Goal: Information Seeking & Learning: Compare options

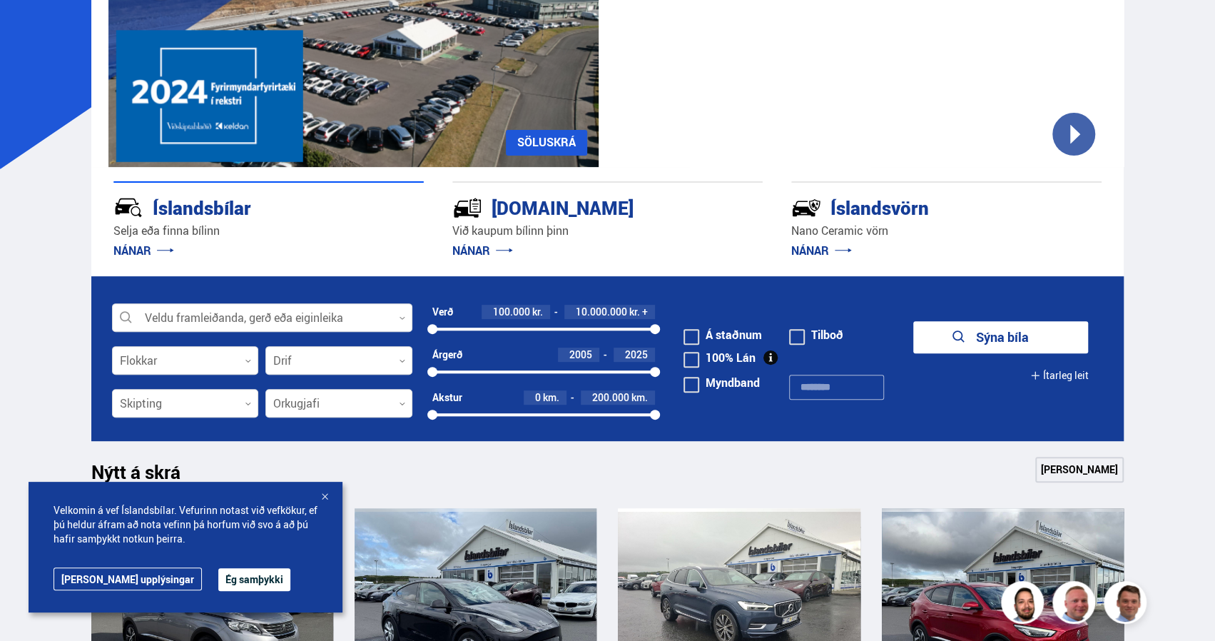
scroll to position [217, 0]
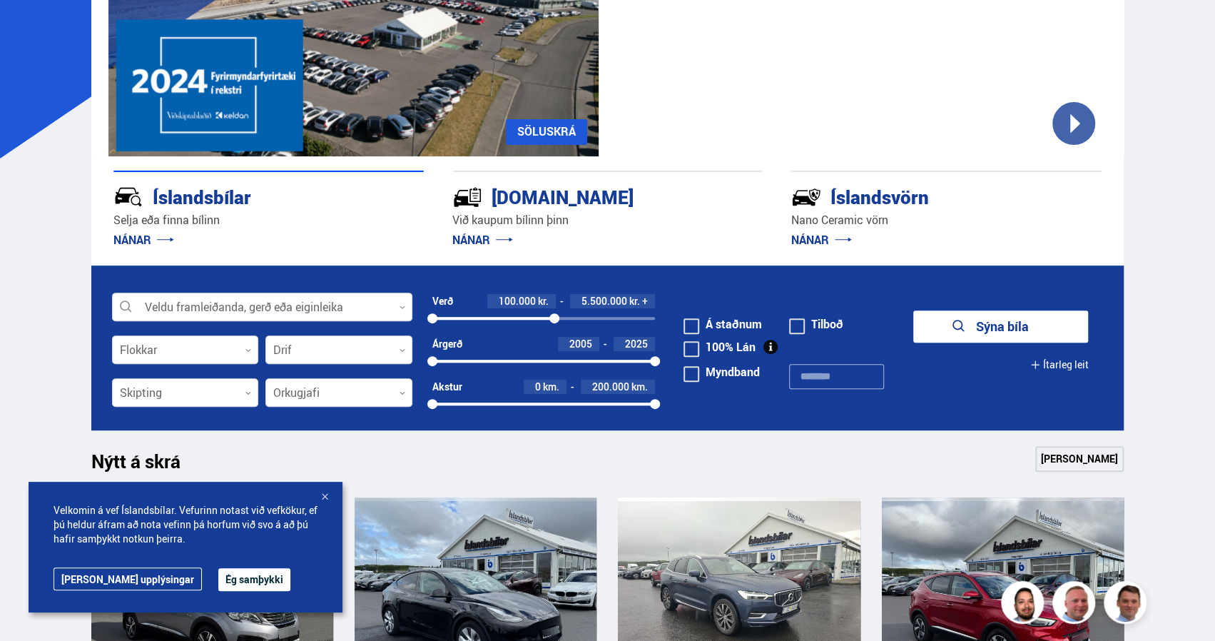
drag, startPoint x: 652, startPoint y: 321, endPoint x: 554, endPoint y: 318, distance: 98.5
click at [554, 318] on div at bounding box center [554, 318] width 10 height 10
drag, startPoint x: 430, startPoint y: 363, endPoint x: 562, endPoint y: 360, distance: 132.8
click at [562, 360] on div at bounding box center [563, 361] width 10 height 10
drag, startPoint x: 655, startPoint y: 402, endPoint x: 566, endPoint y: 403, distance: 89.2
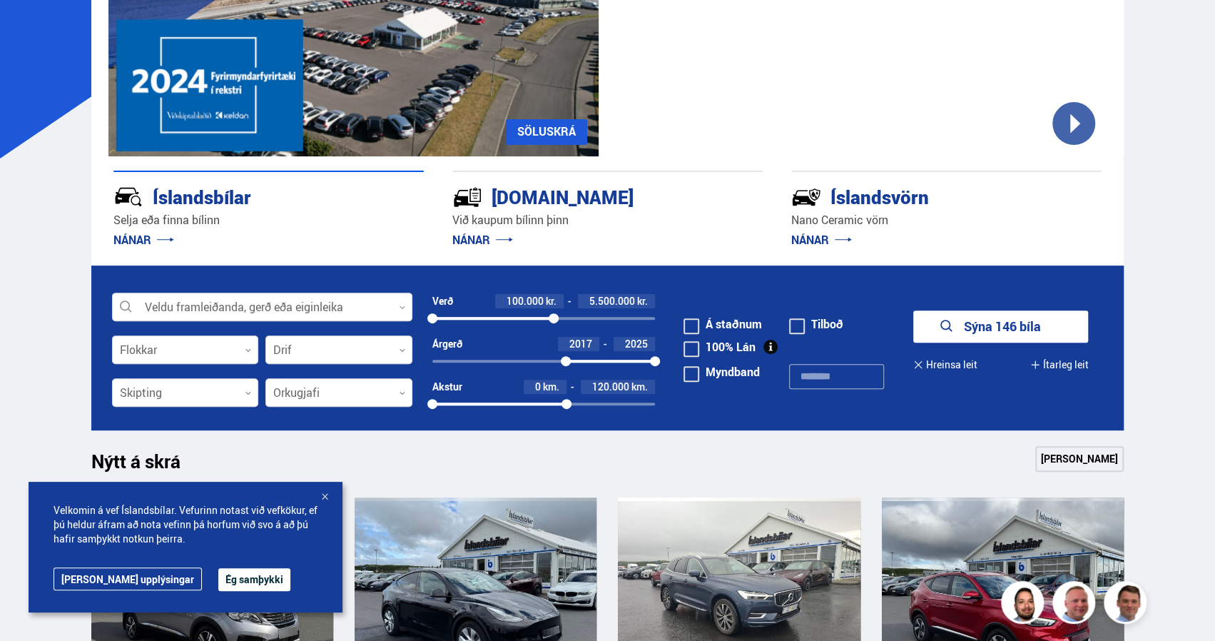
click at [566, 403] on div at bounding box center [567, 404] width 10 height 10
click at [1002, 323] on button "Sýna 107 bíla" at bounding box center [1000, 326] width 175 height 32
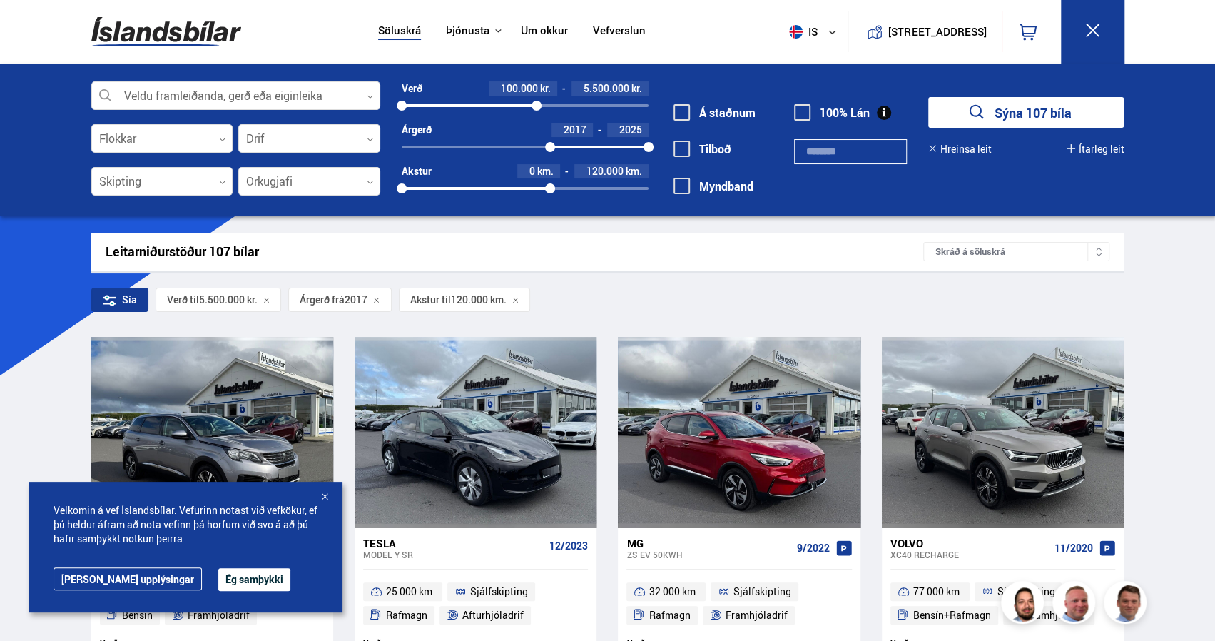
click at [323, 495] on div at bounding box center [325, 497] width 14 height 14
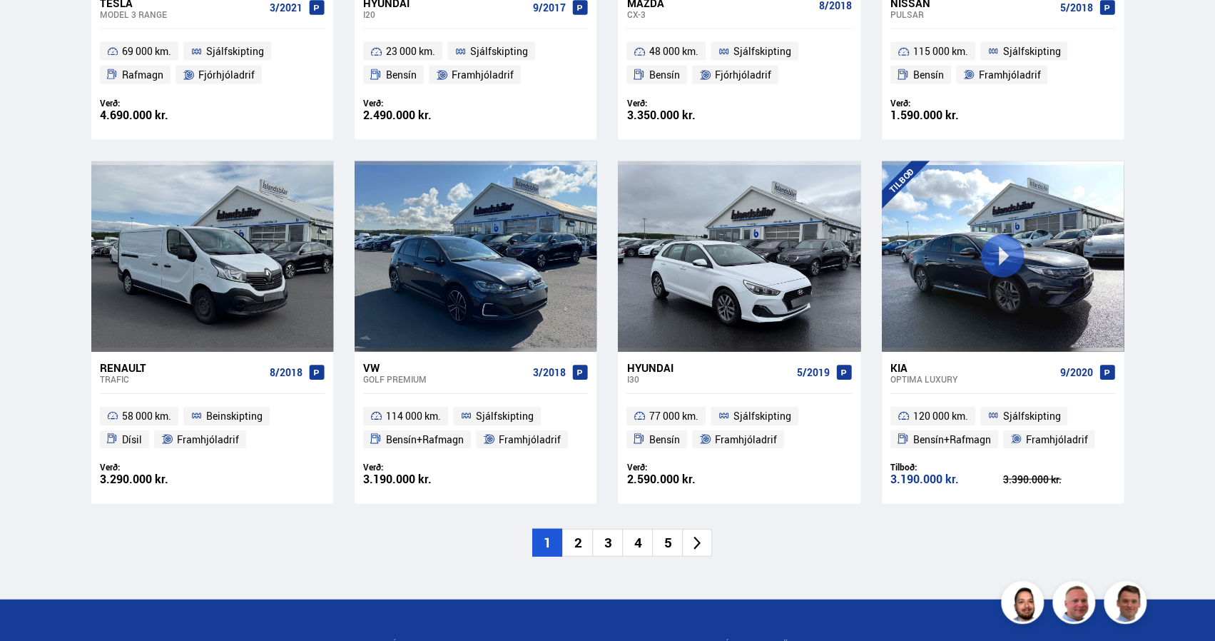
scroll to position [2030, 0]
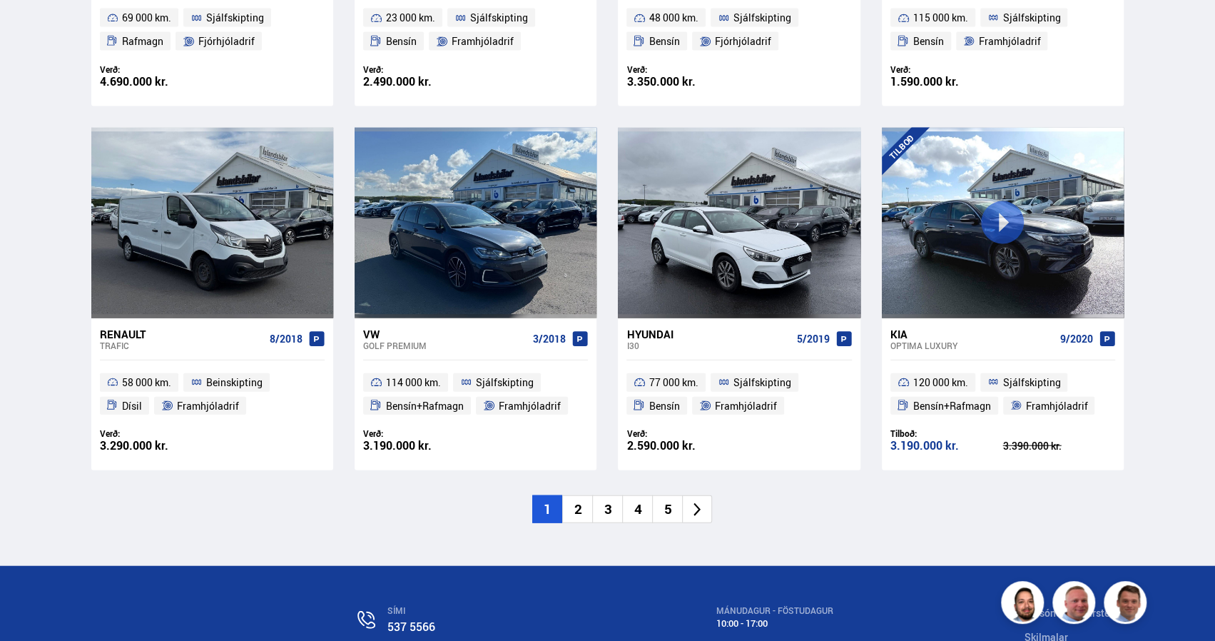
click at [581, 511] on li "2" at bounding box center [577, 509] width 30 height 28
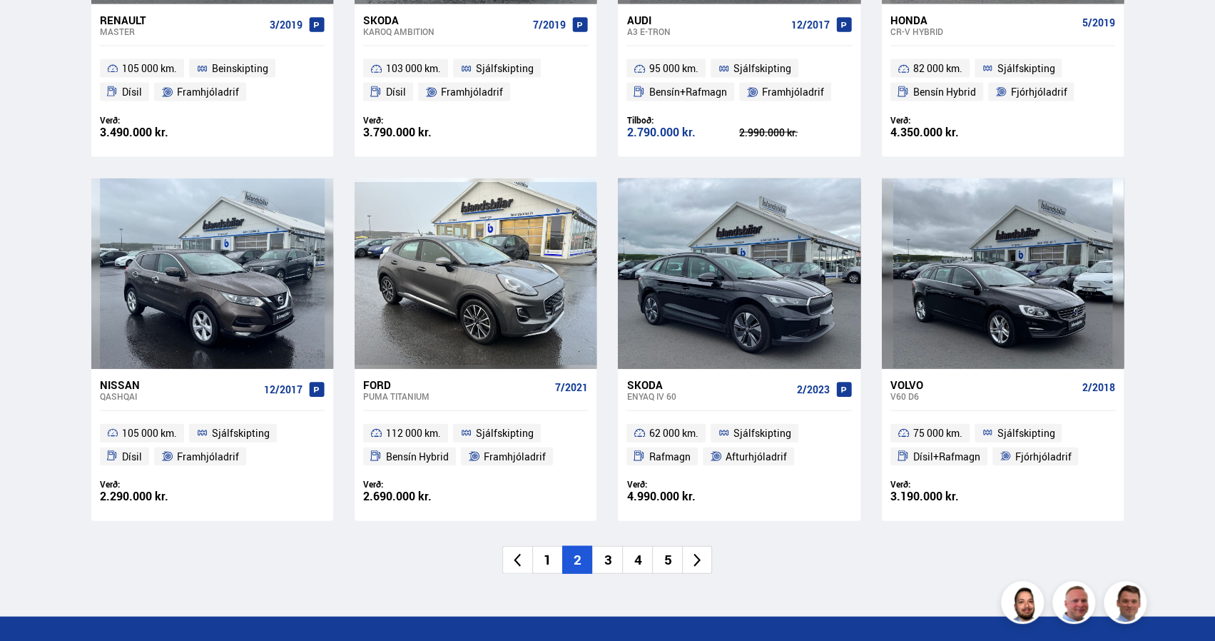
scroll to position [1974, 0]
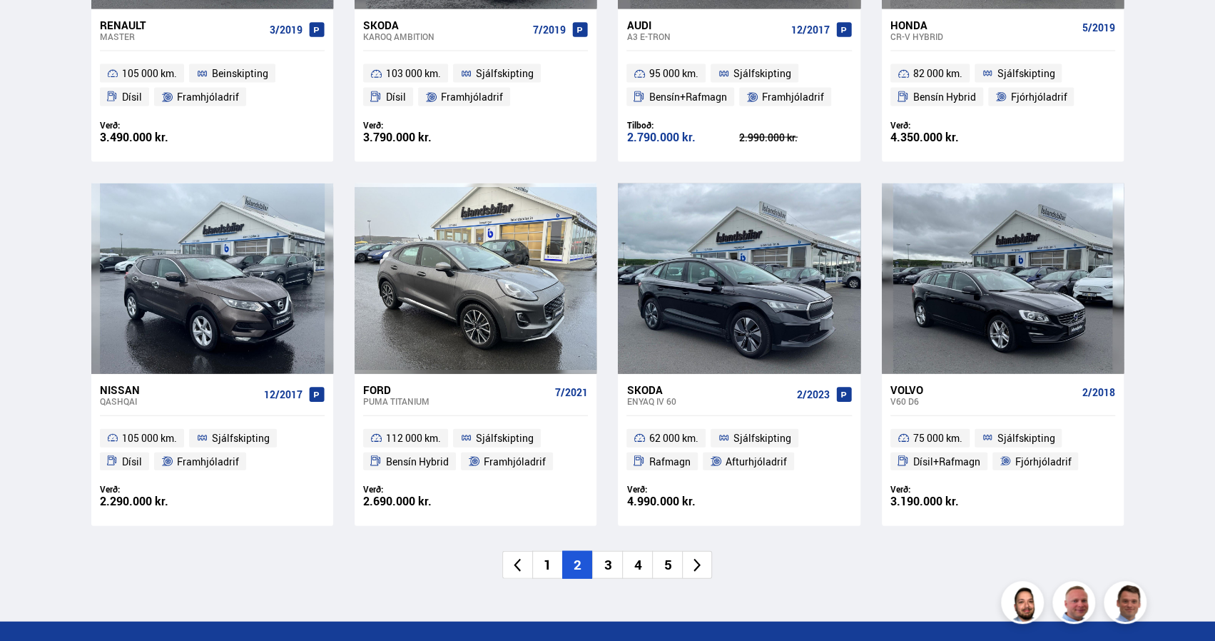
click at [607, 564] on li "3" at bounding box center [607, 565] width 30 height 28
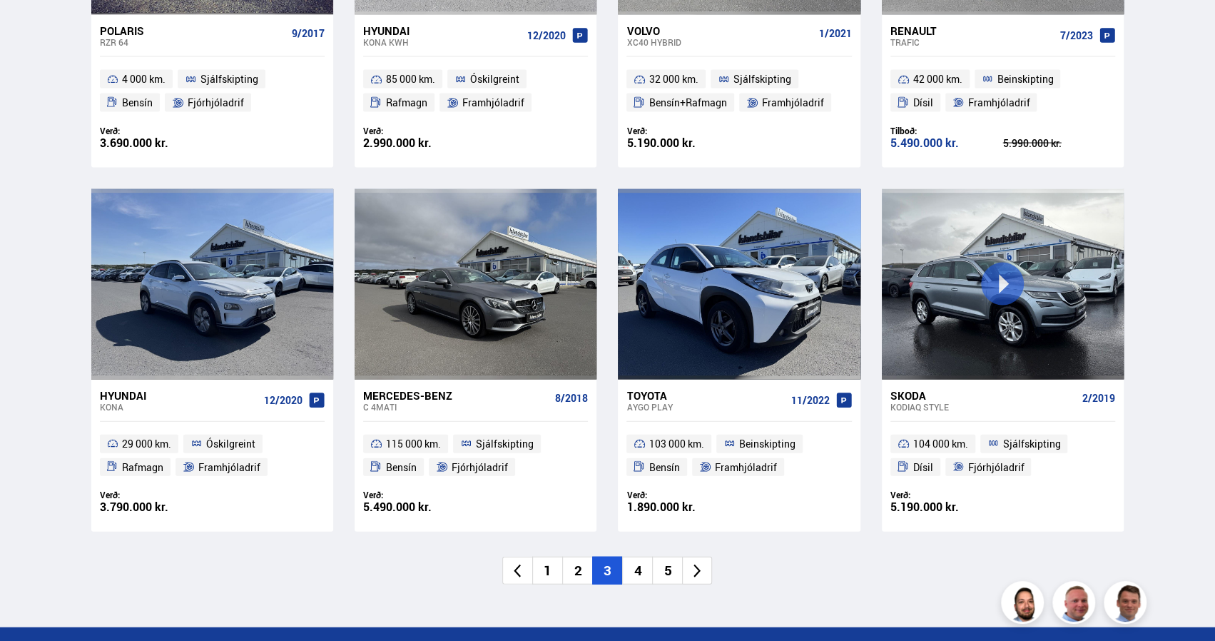
scroll to position [1979, 0]
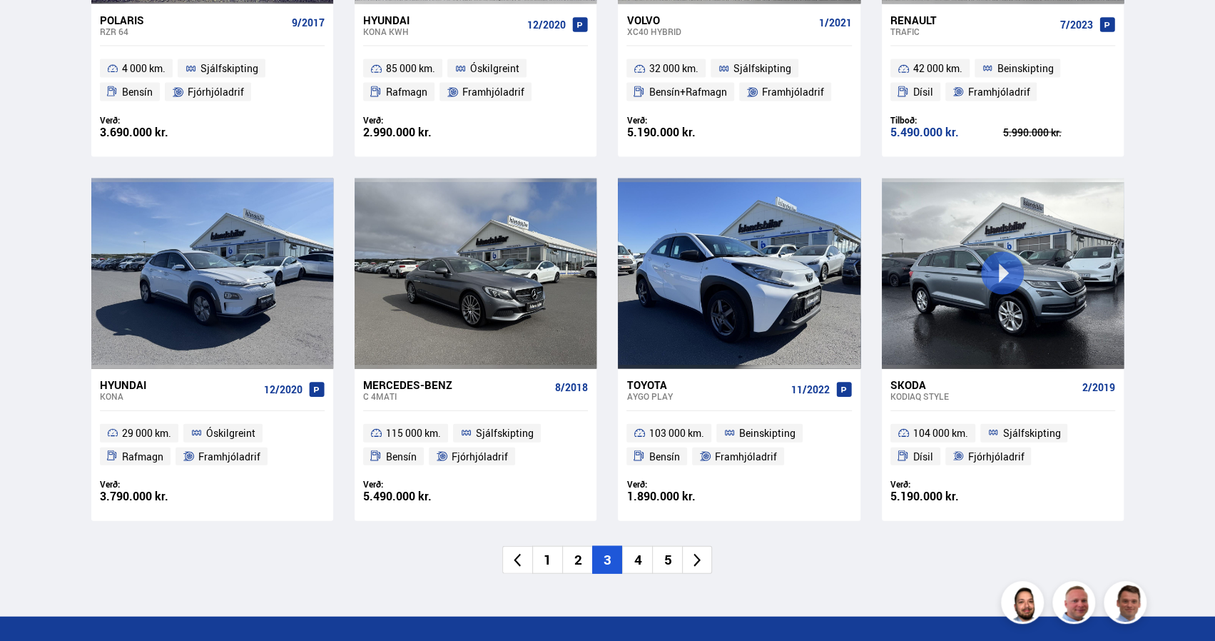
click at [638, 563] on li "4" at bounding box center [637, 560] width 30 height 28
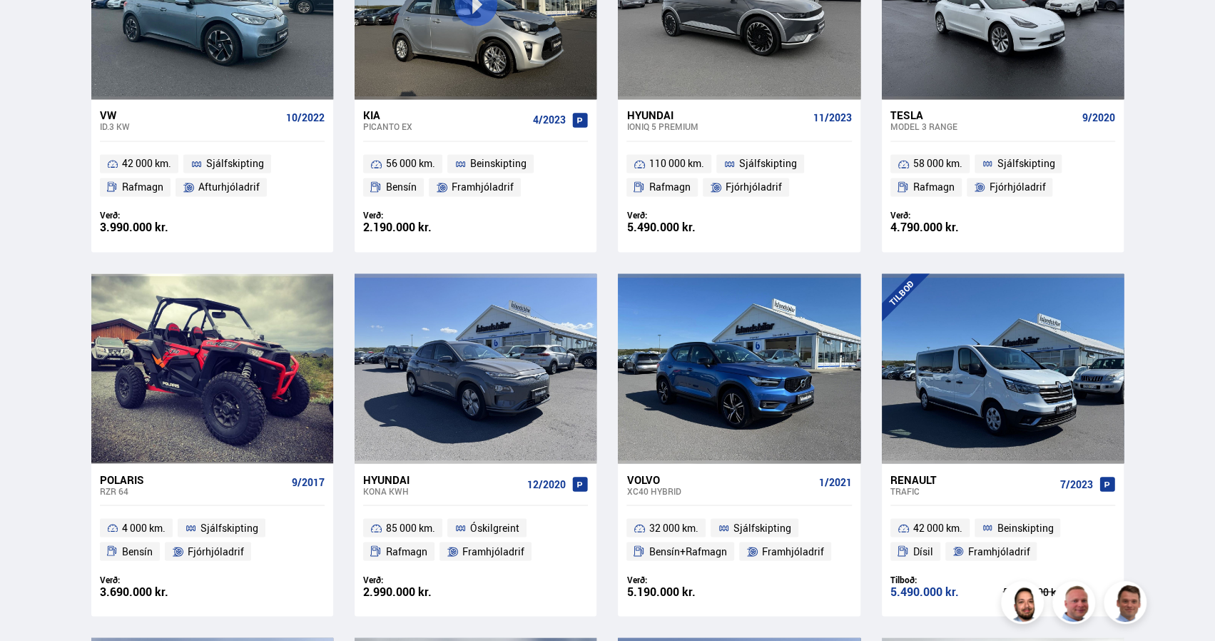
scroll to position [828, 0]
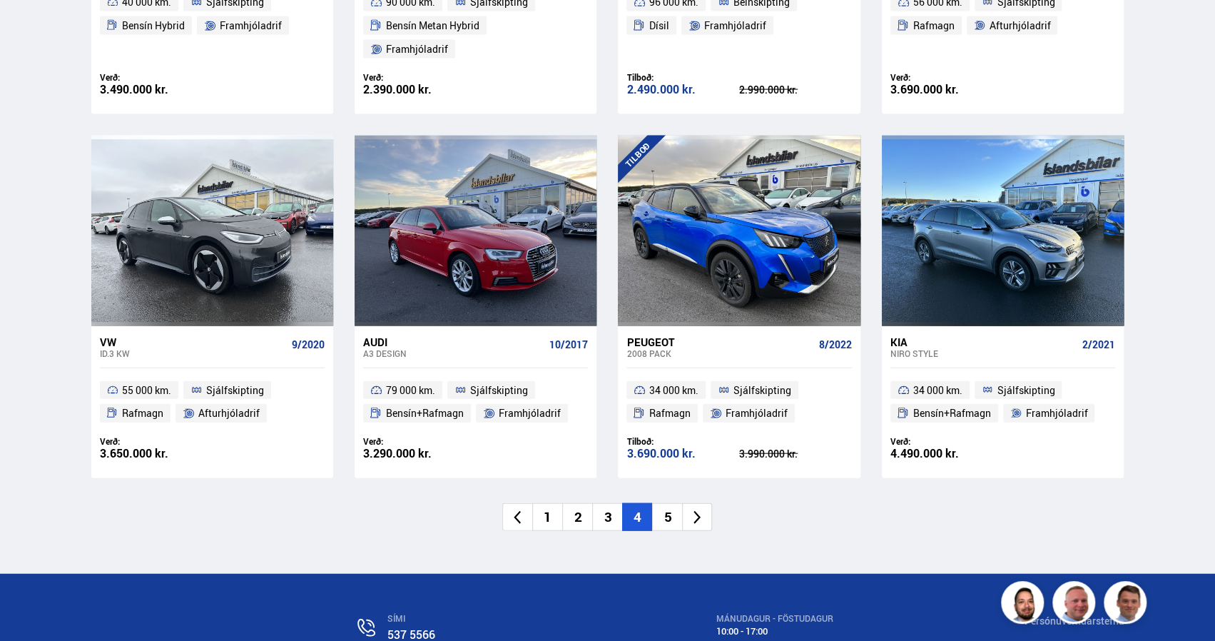
scroll to position [2048, 0]
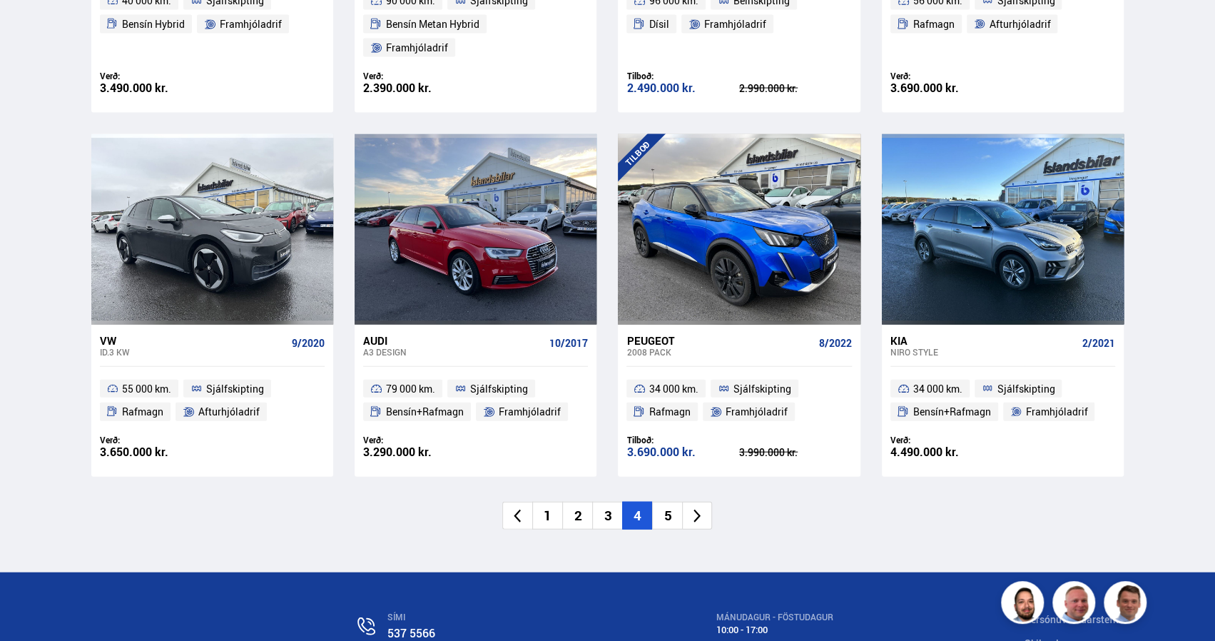
click at [667, 502] on li "5" at bounding box center [667, 516] width 30 height 28
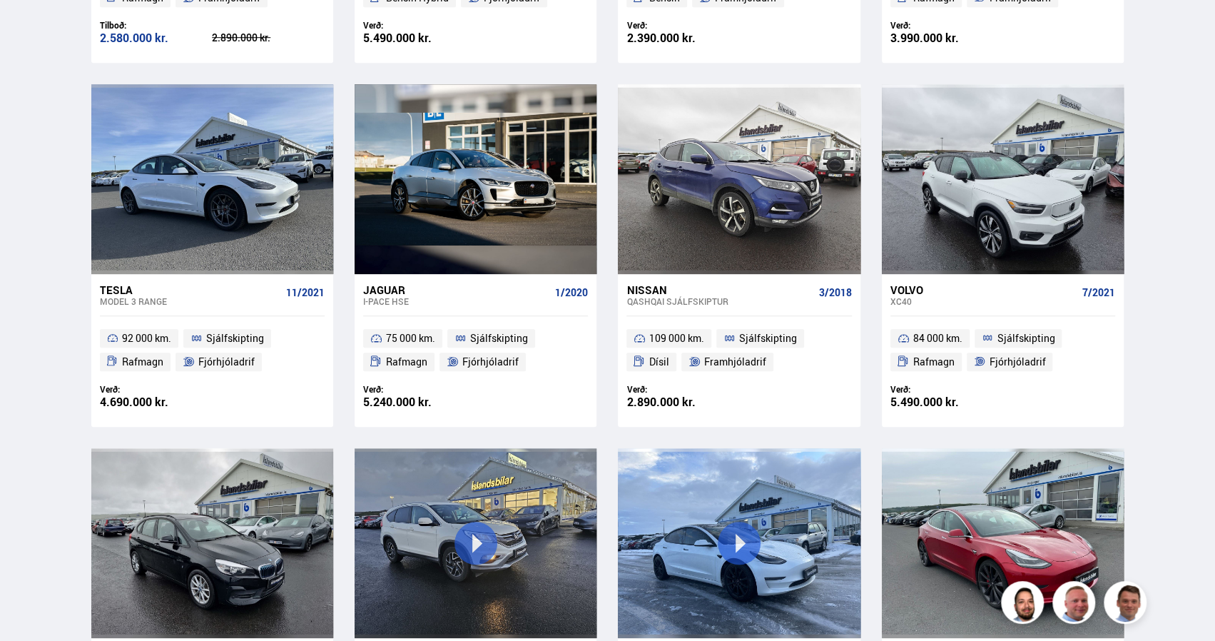
scroll to position [193, 0]
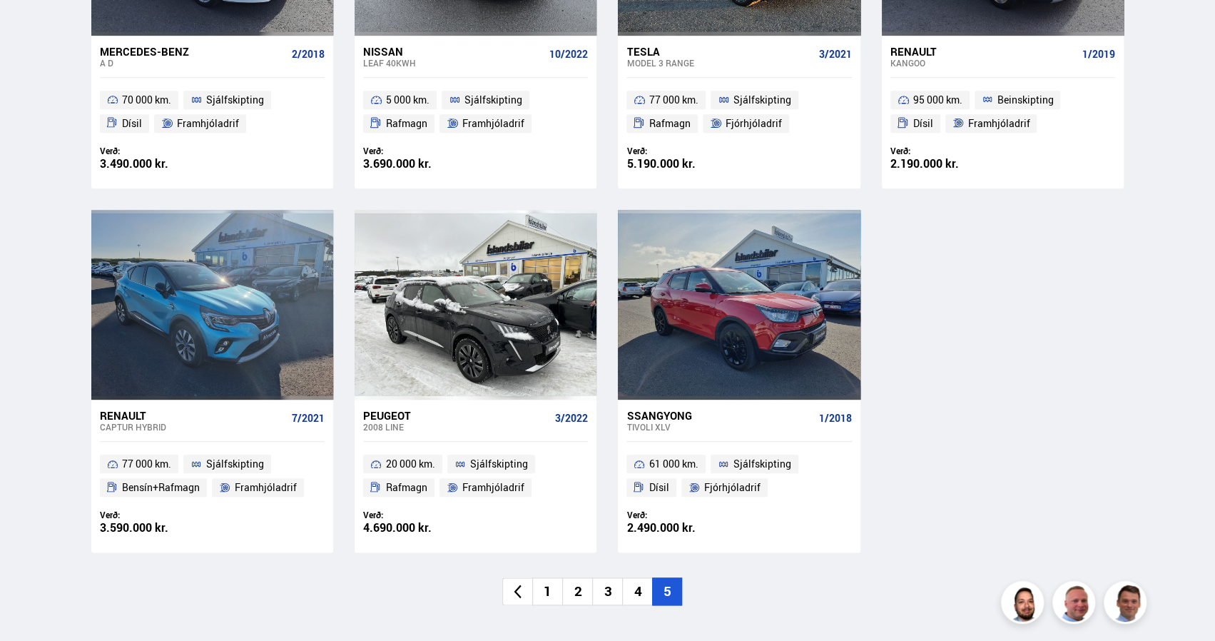
scroll to position [863, 0]
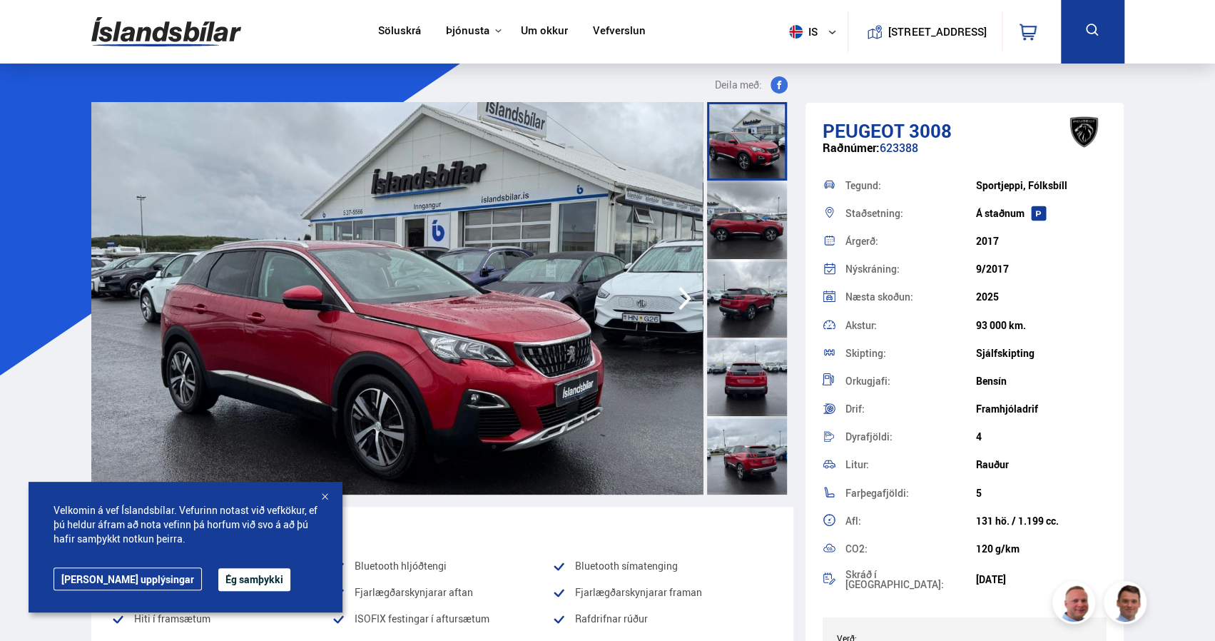
click at [671, 301] on icon "button" at bounding box center [685, 298] width 29 height 34
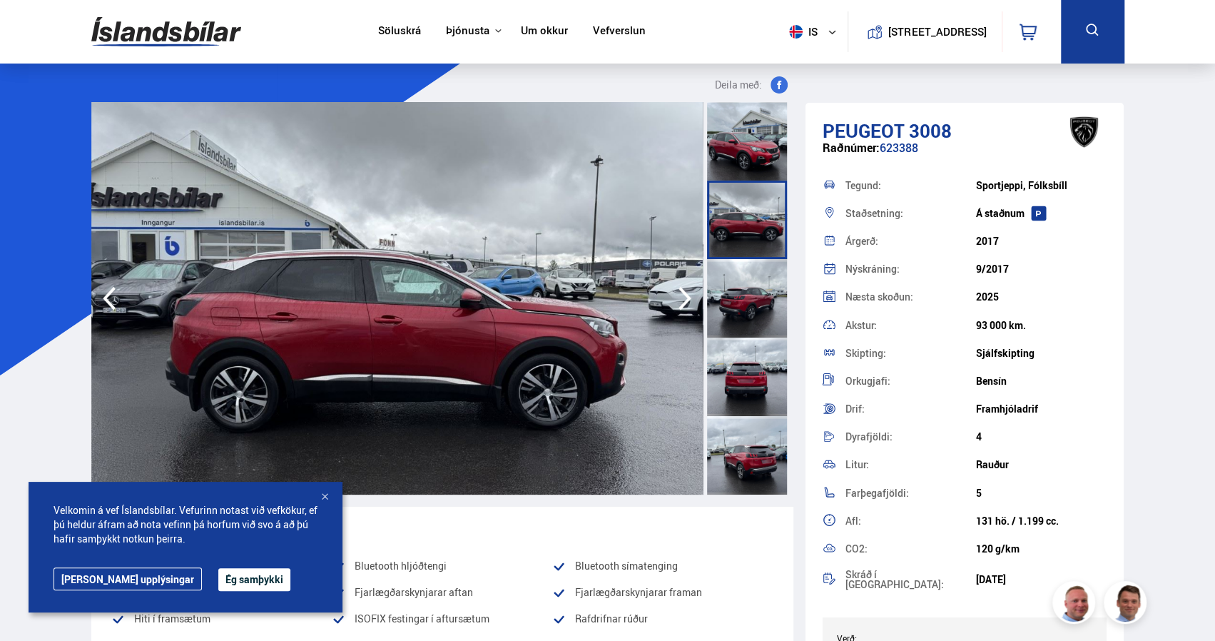
click at [671, 301] on icon "button" at bounding box center [685, 298] width 29 height 34
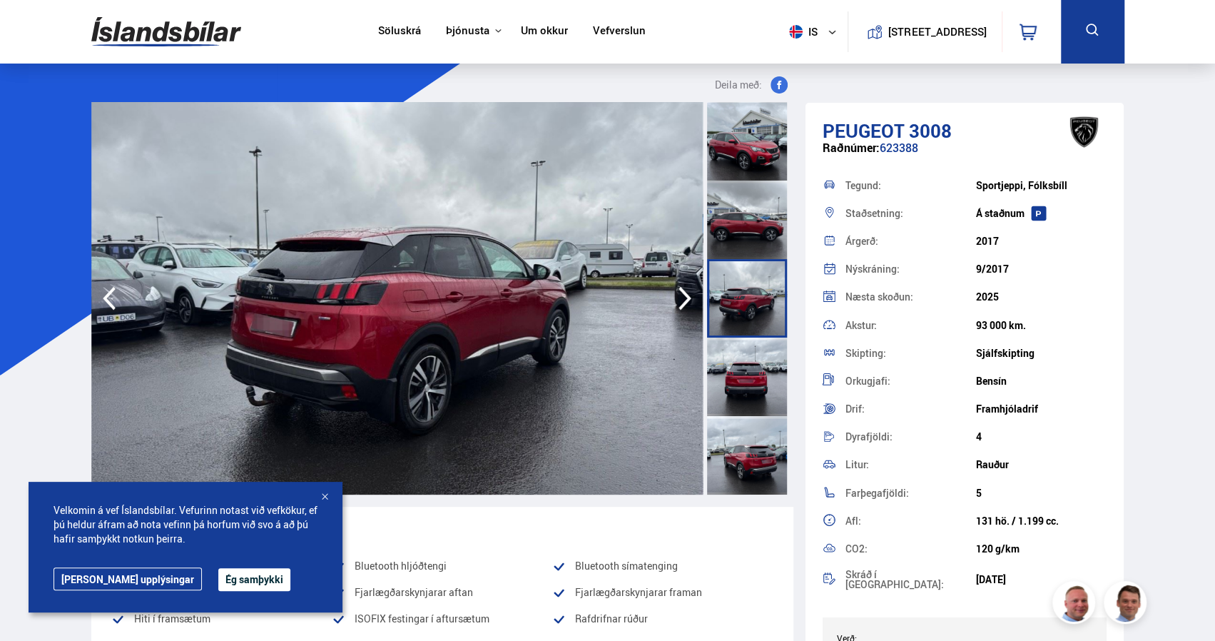
click at [671, 301] on icon "button" at bounding box center [685, 298] width 29 height 34
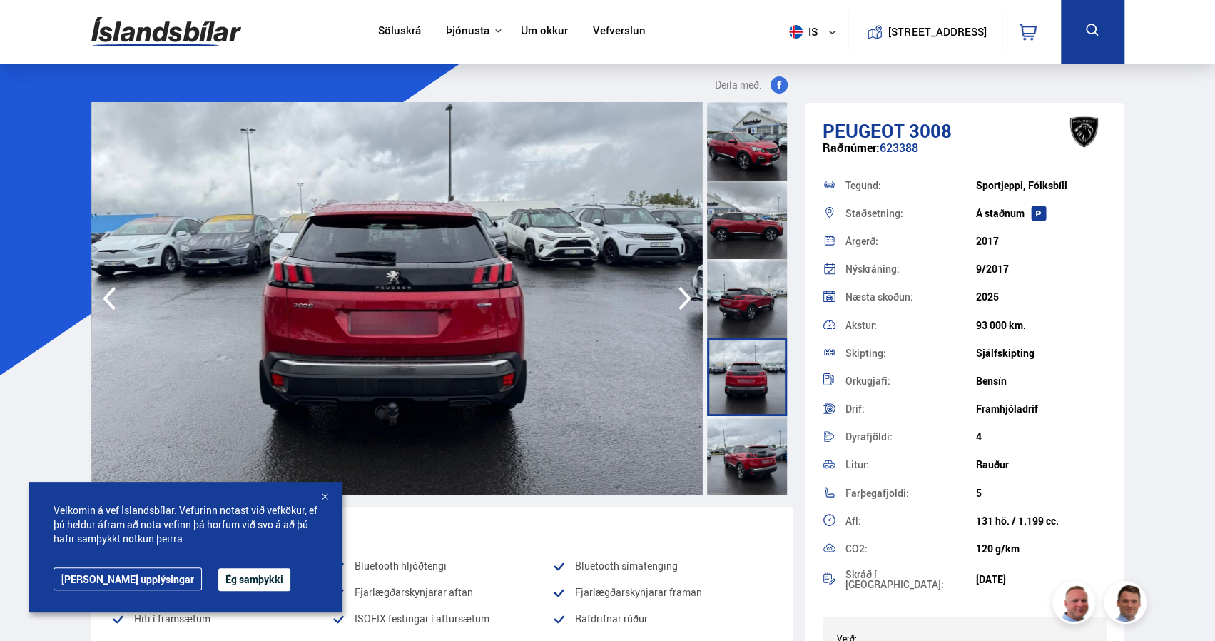
click at [671, 301] on icon "button" at bounding box center [685, 298] width 29 height 34
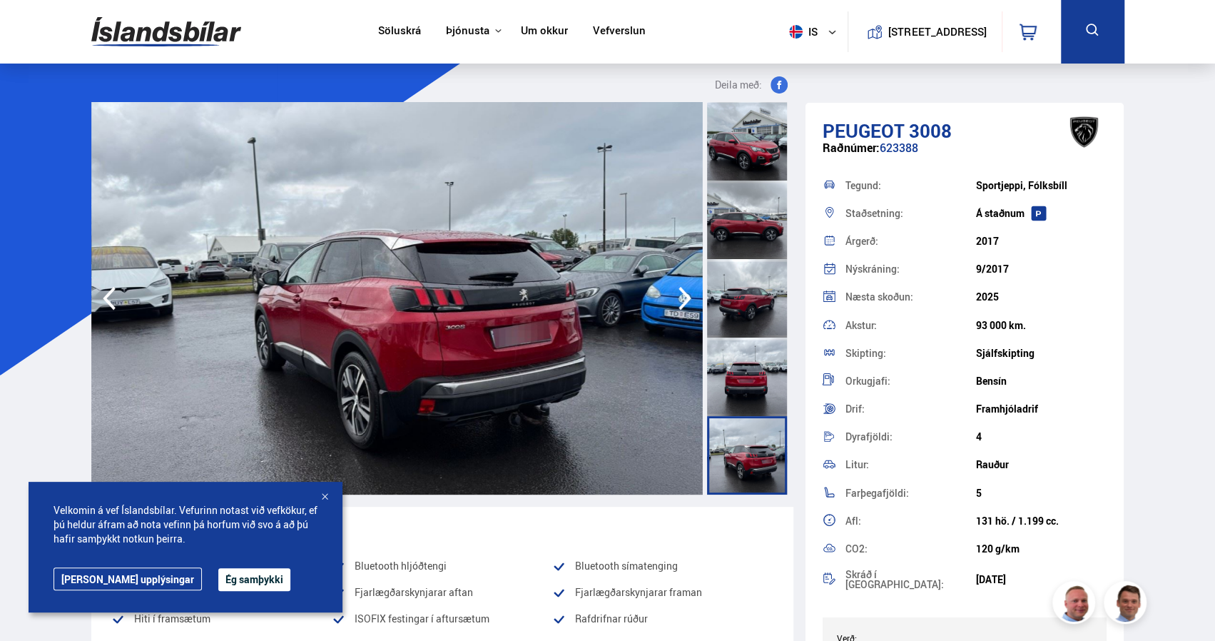
click at [671, 301] on icon "button" at bounding box center [685, 298] width 29 height 34
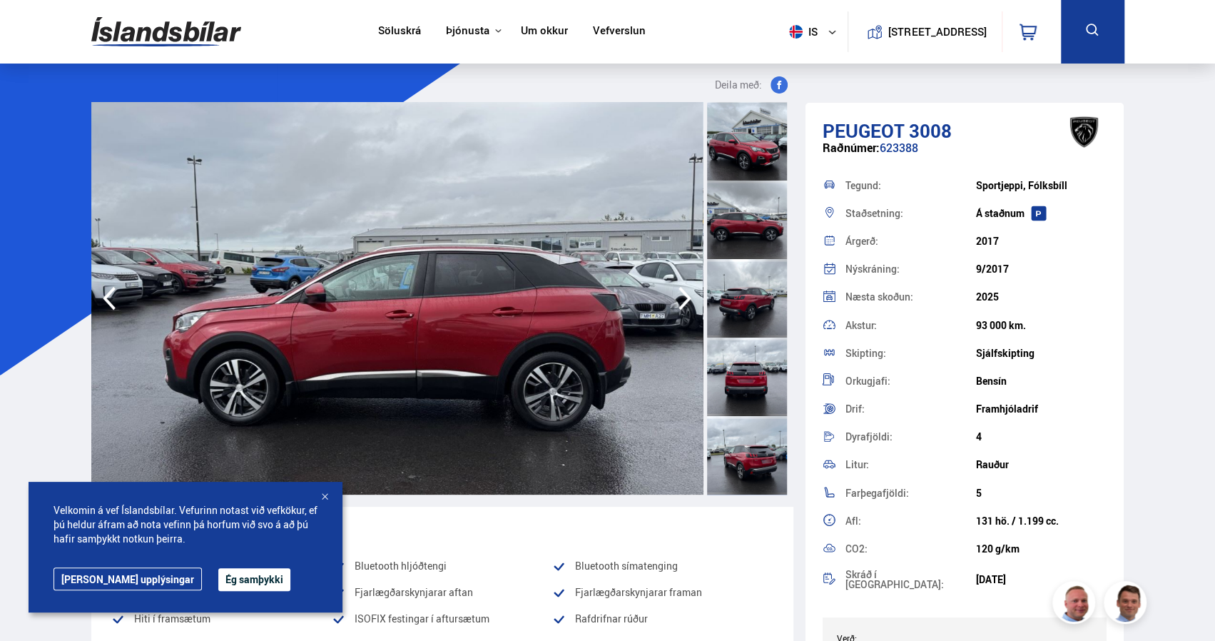
click at [671, 301] on icon "button" at bounding box center [685, 298] width 29 height 34
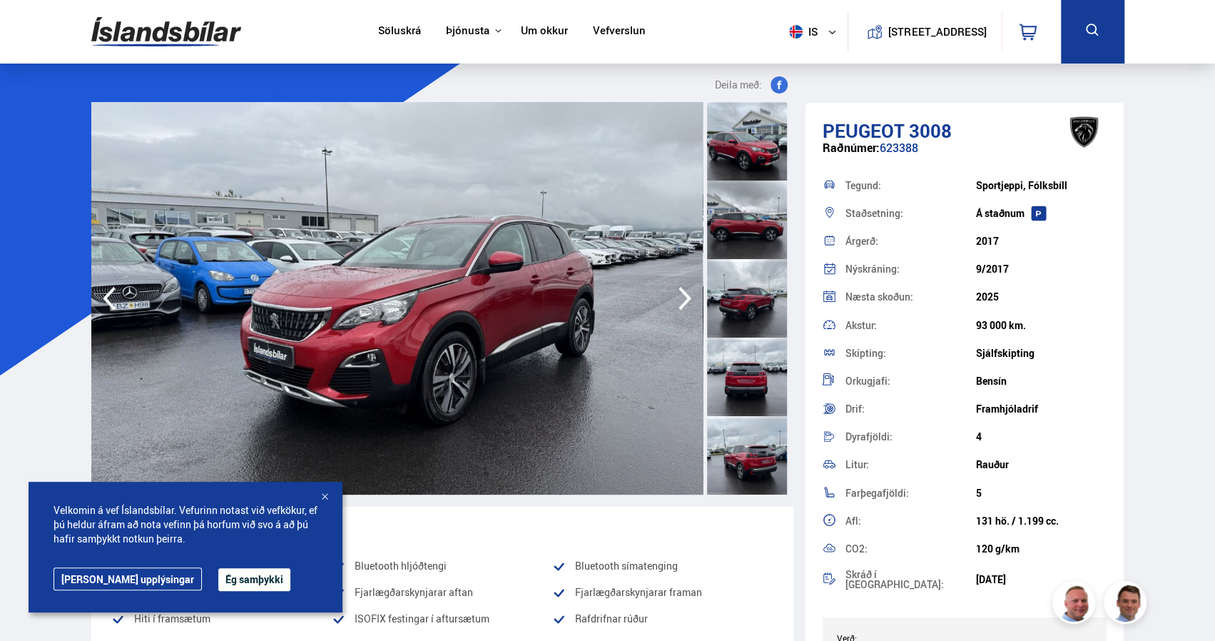
click at [671, 301] on icon "button" at bounding box center [685, 298] width 29 height 34
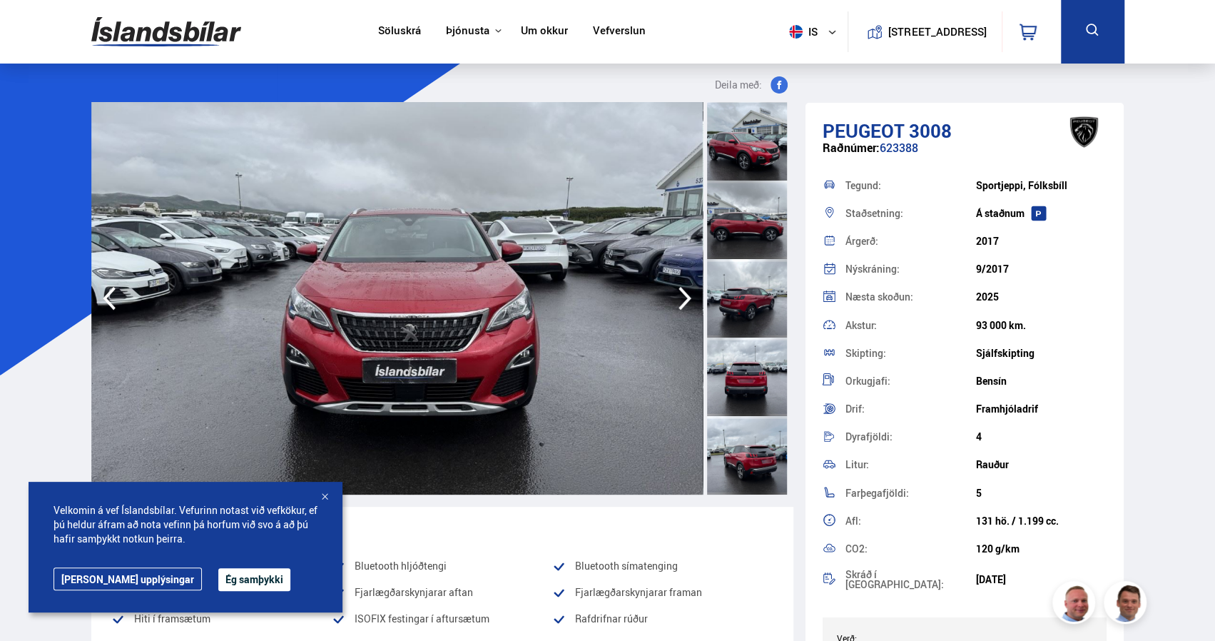
click at [671, 301] on icon "button" at bounding box center [685, 298] width 29 height 34
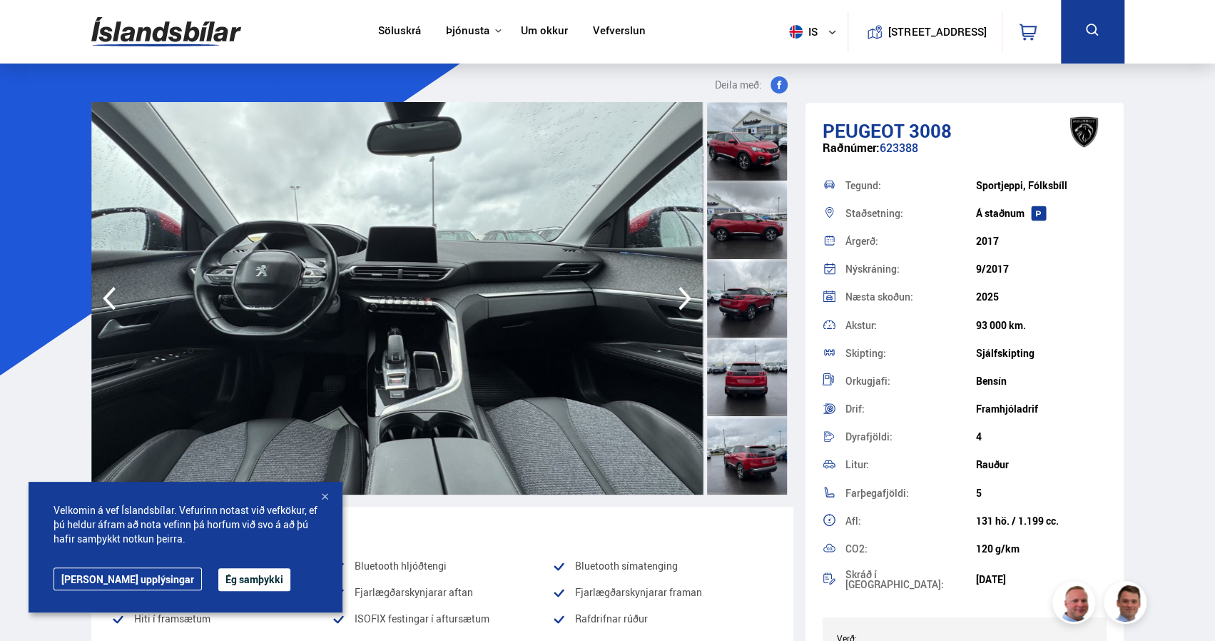
click at [671, 301] on icon "button" at bounding box center [685, 298] width 29 height 34
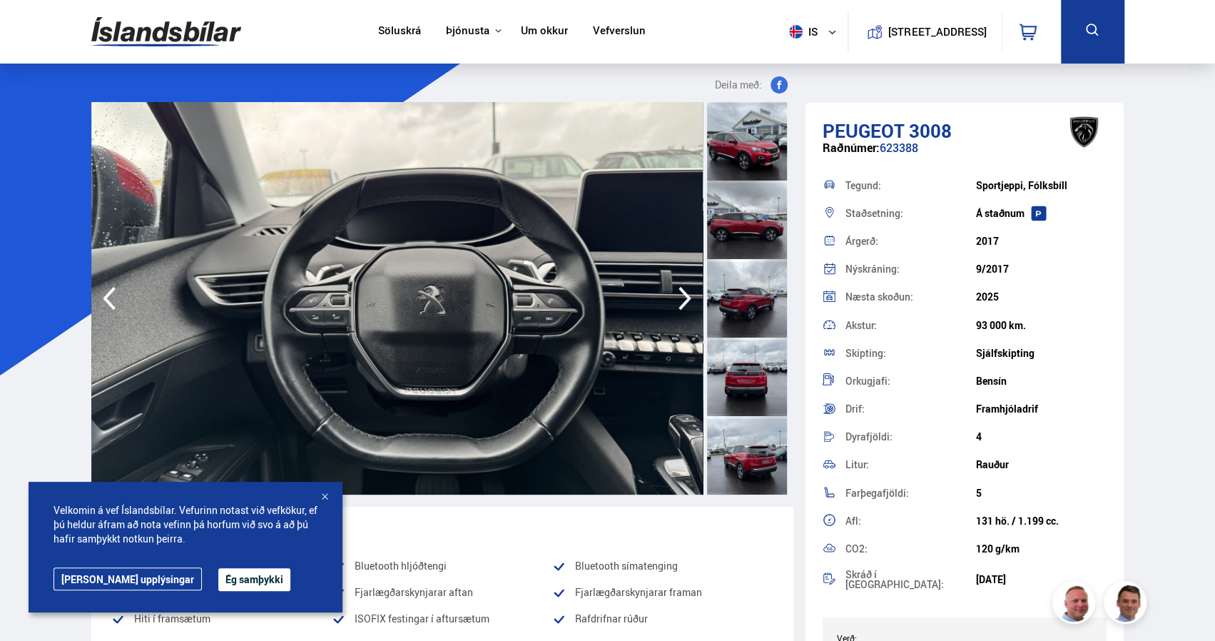
click at [113, 296] on icon "button" at bounding box center [109, 298] width 29 height 34
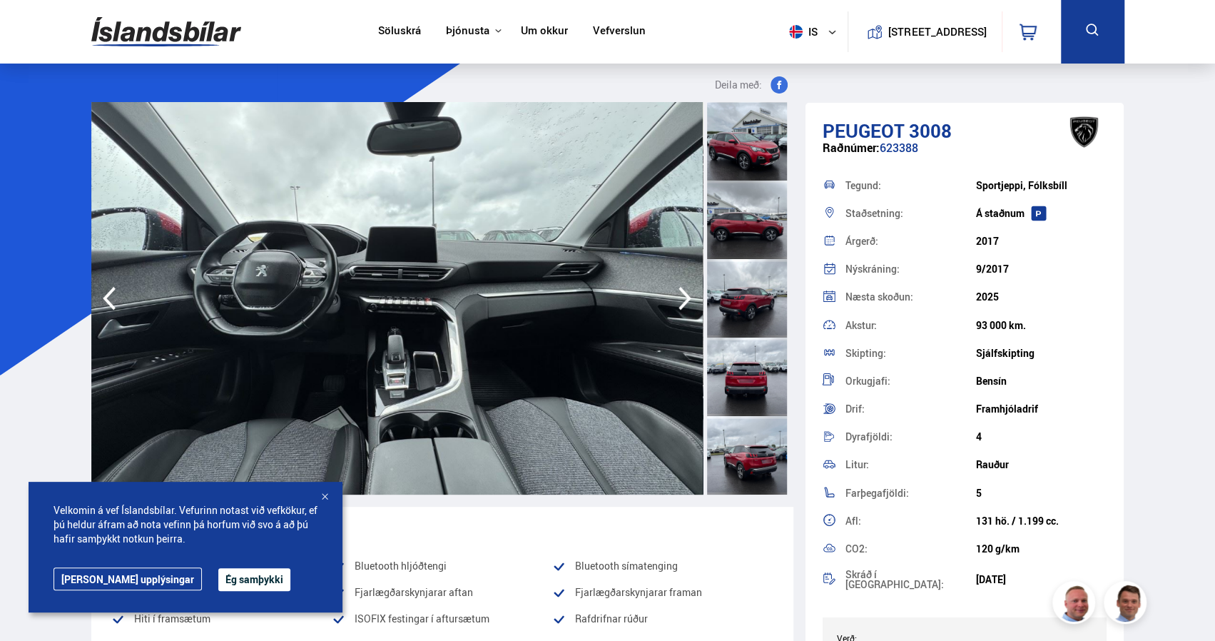
click at [678, 298] on icon "button" at bounding box center [685, 298] width 29 height 34
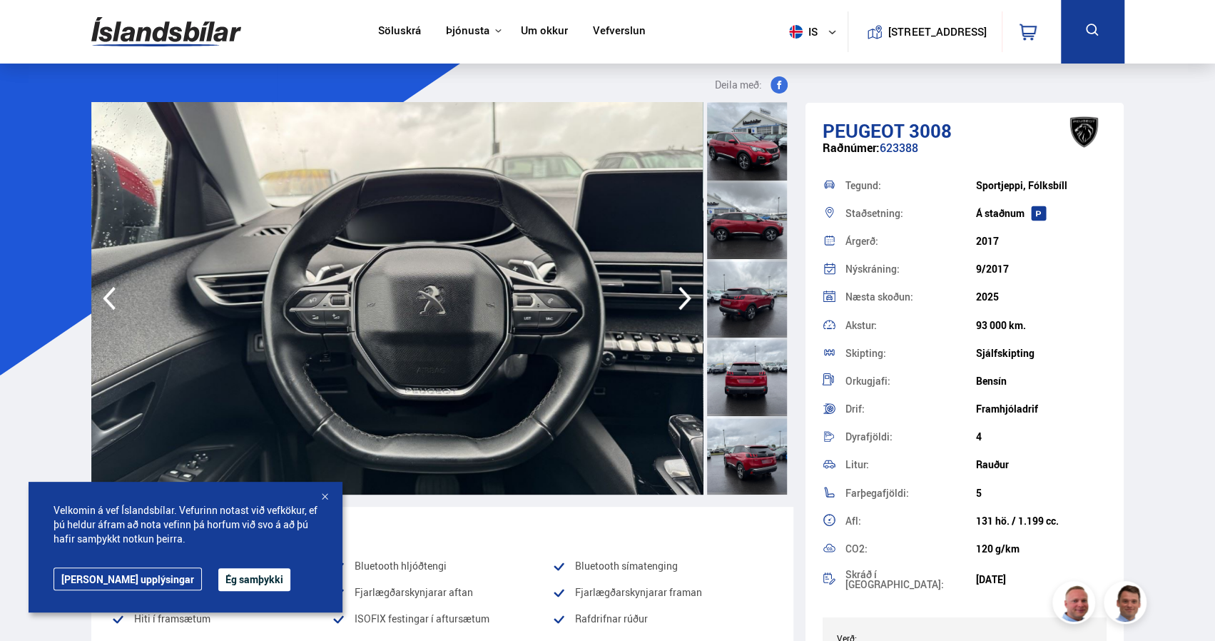
click at [678, 298] on icon "button" at bounding box center [685, 298] width 29 height 34
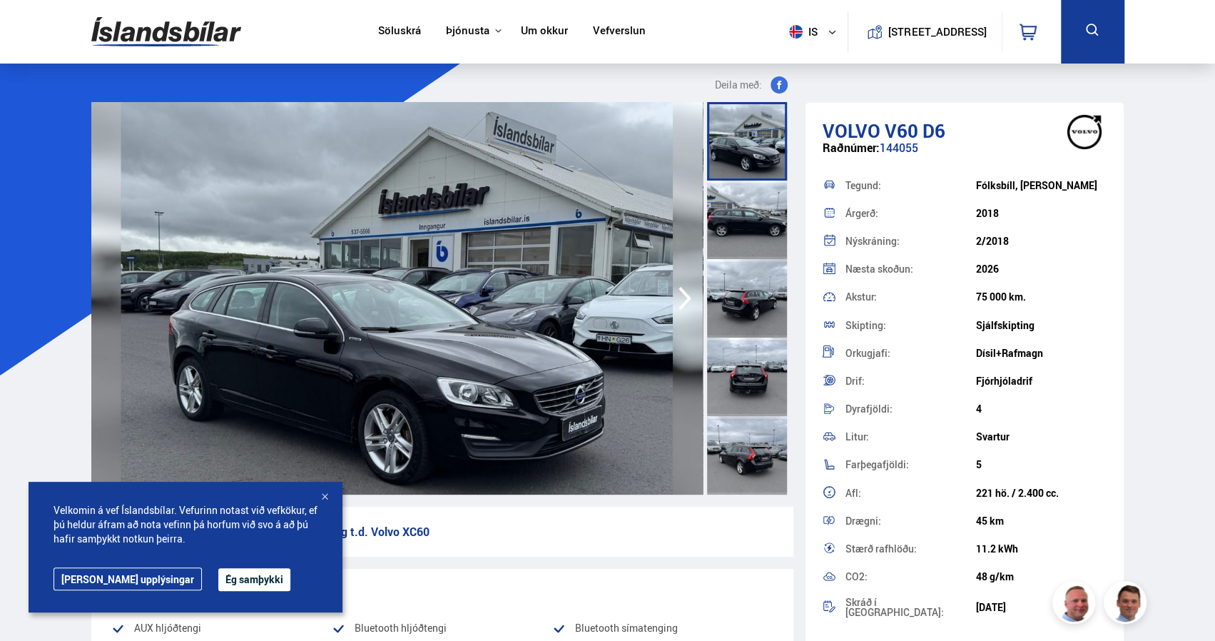
click at [322, 499] on div at bounding box center [325, 497] width 14 height 14
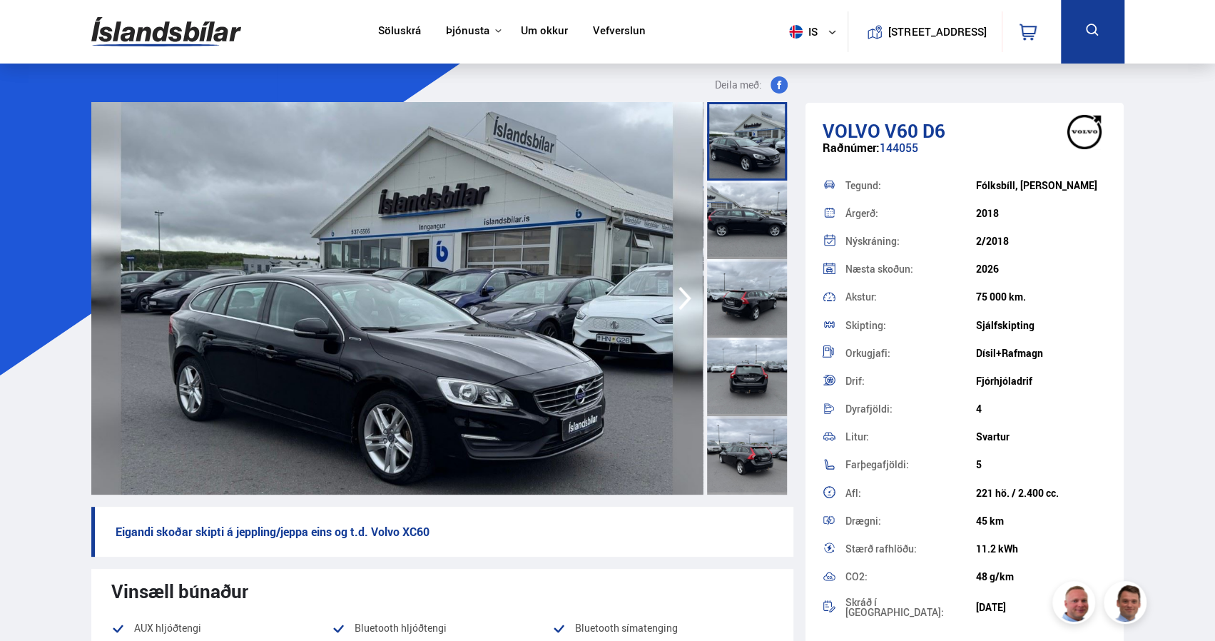
click at [683, 303] on icon "button" at bounding box center [685, 299] width 13 height 24
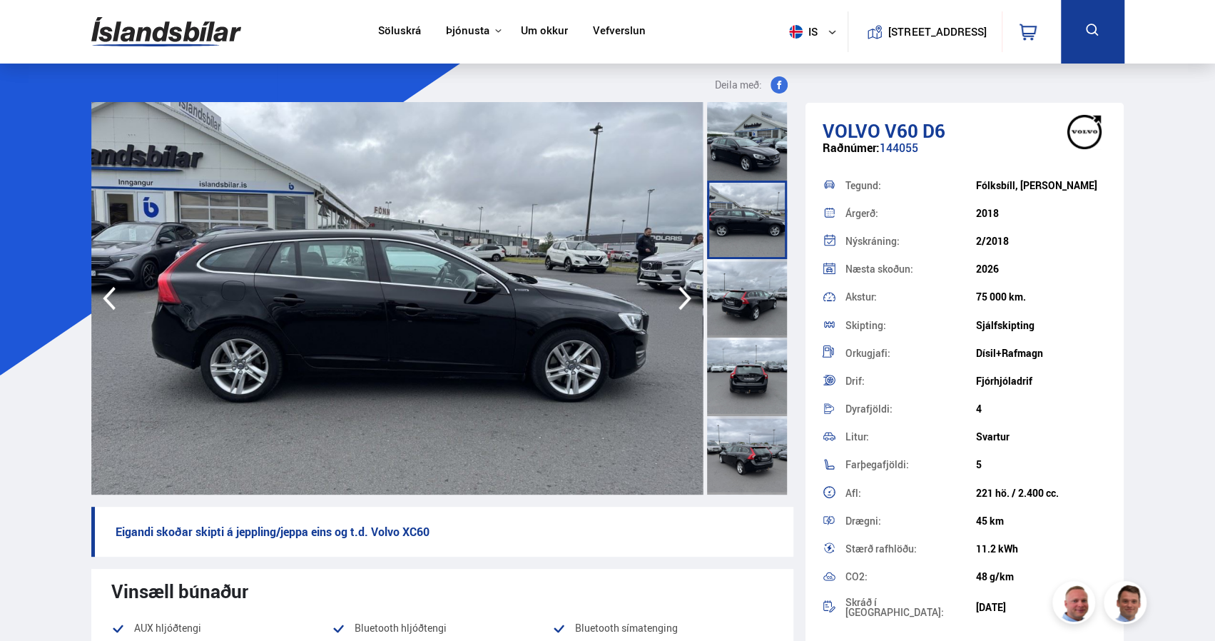
click at [683, 303] on icon "button" at bounding box center [685, 299] width 13 height 24
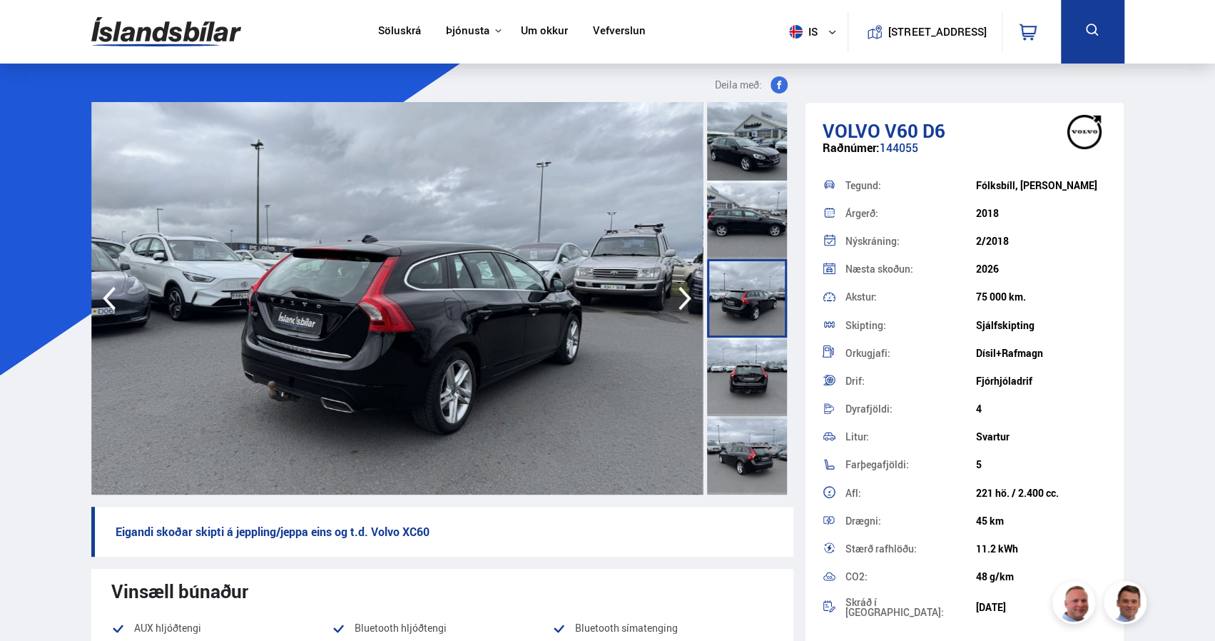
click at [683, 303] on icon "button" at bounding box center [685, 299] width 13 height 24
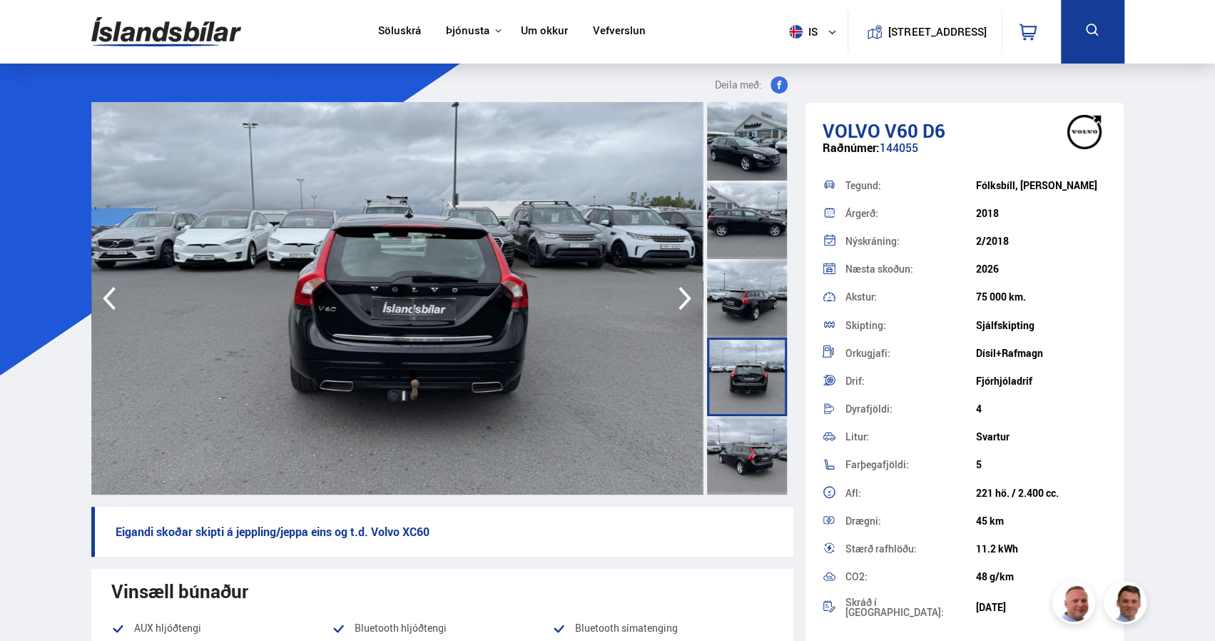
click at [683, 303] on icon "button" at bounding box center [685, 299] width 13 height 24
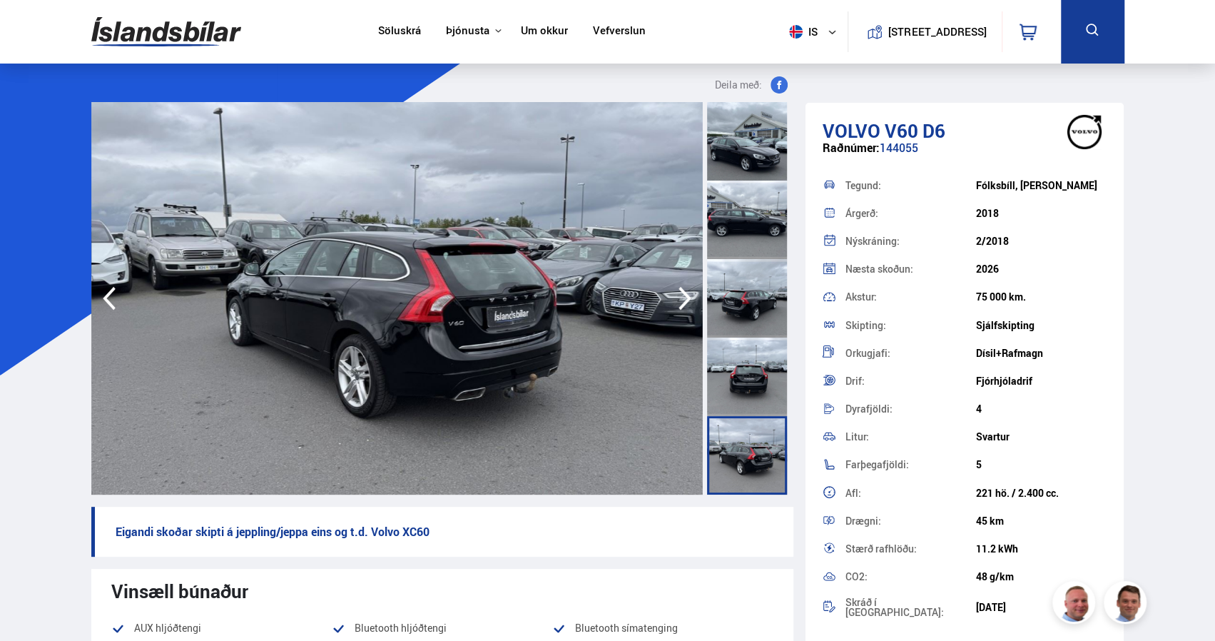
click at [683, 303] on icon "button" at bounding box center [685, 299] width 13 height 24
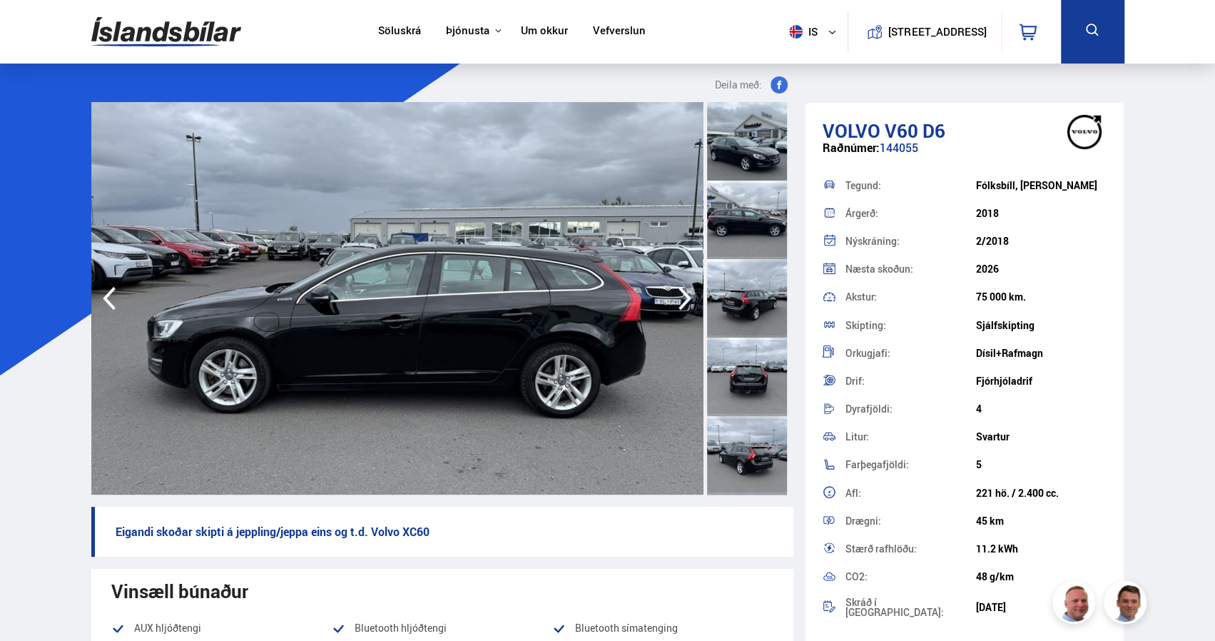
click at [681, 303] on icon "button" at bounding box center [685, 298] width 29 height 34
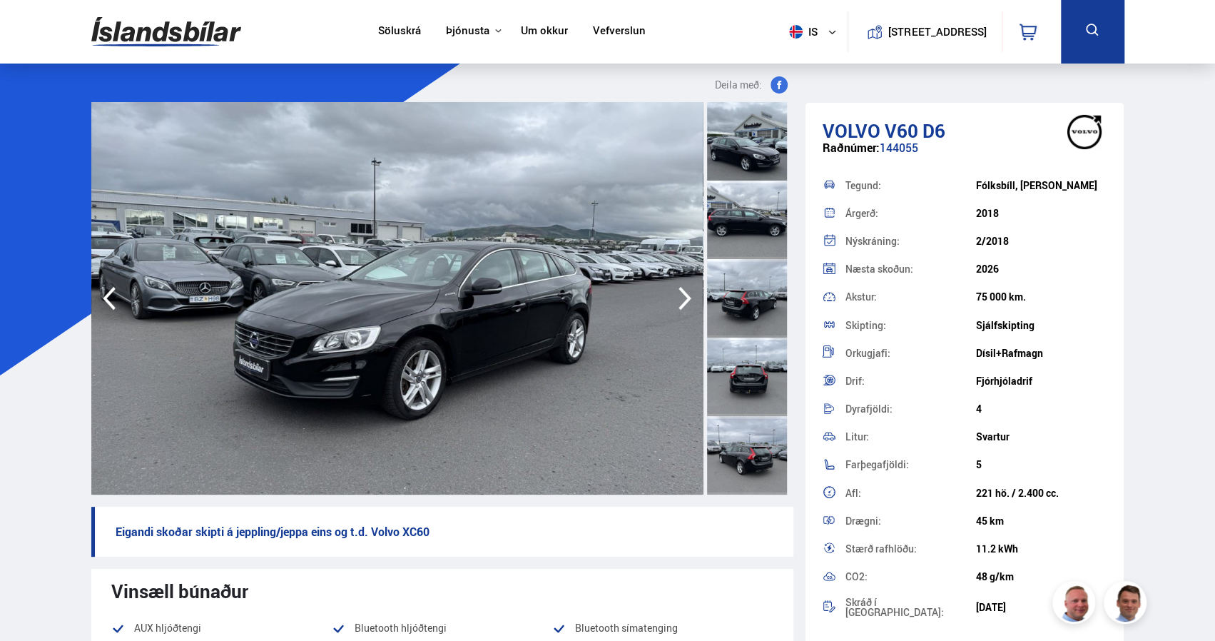
click at [681, 303] on icon "button" at bounding box center [685, 298] width 29 height 34
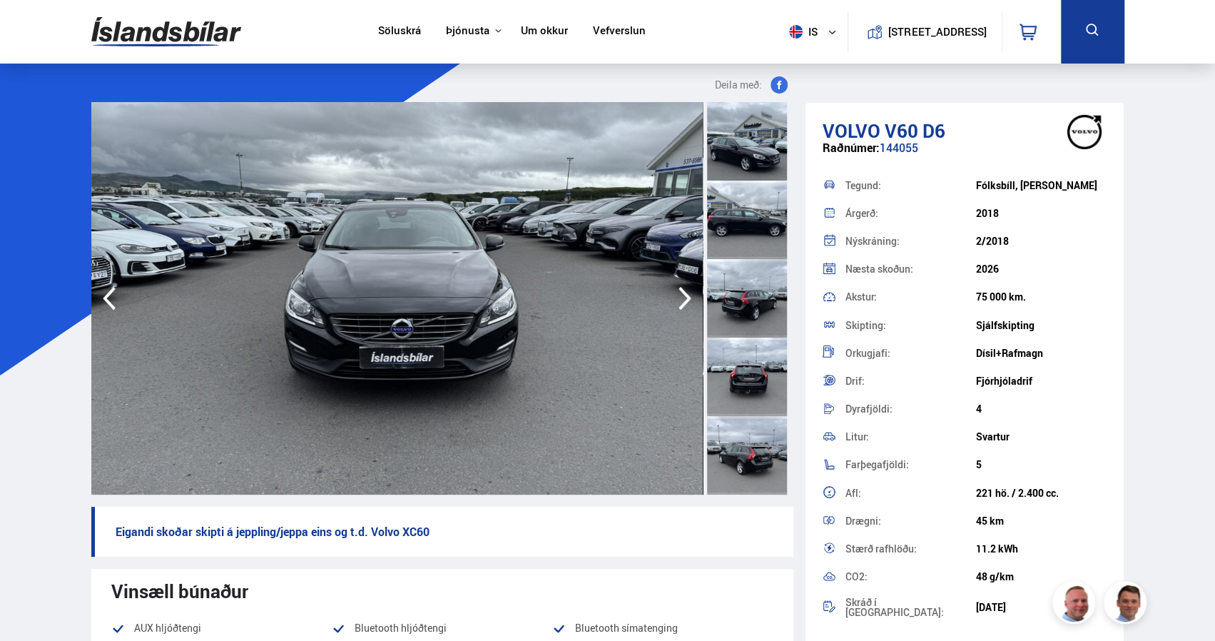
click at [681, 303] on icon "button" at bounding box center [685, 298] width 29 height 34
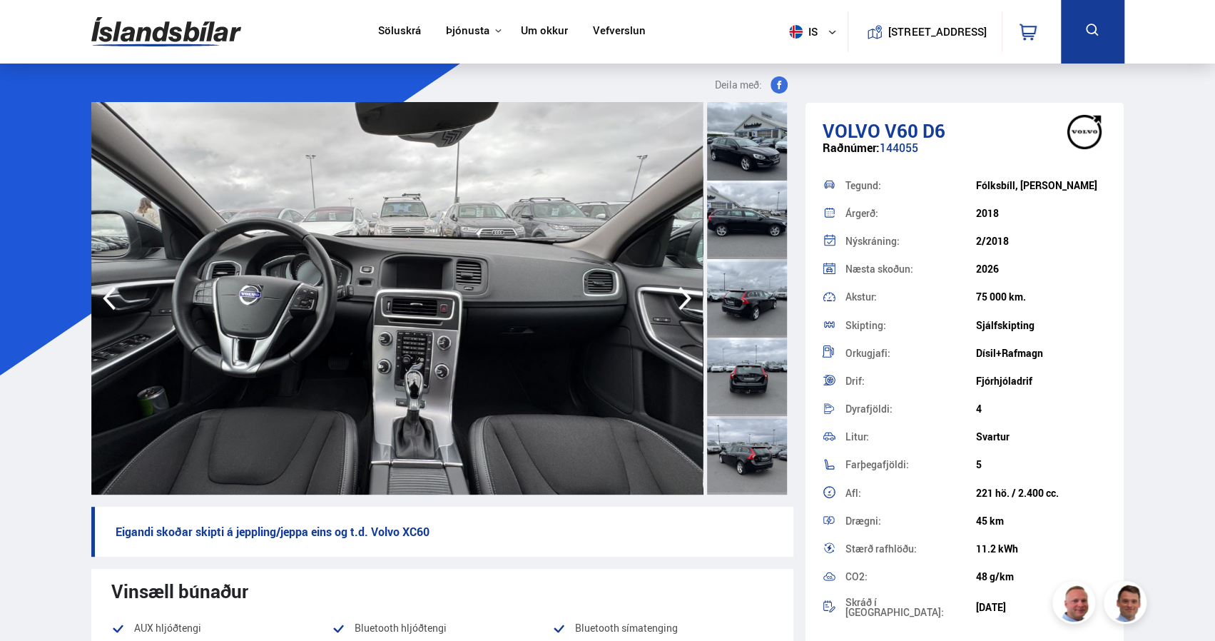
click at [681, 303] on icon "button" at bounding box center [685, 298] width 29 height 34
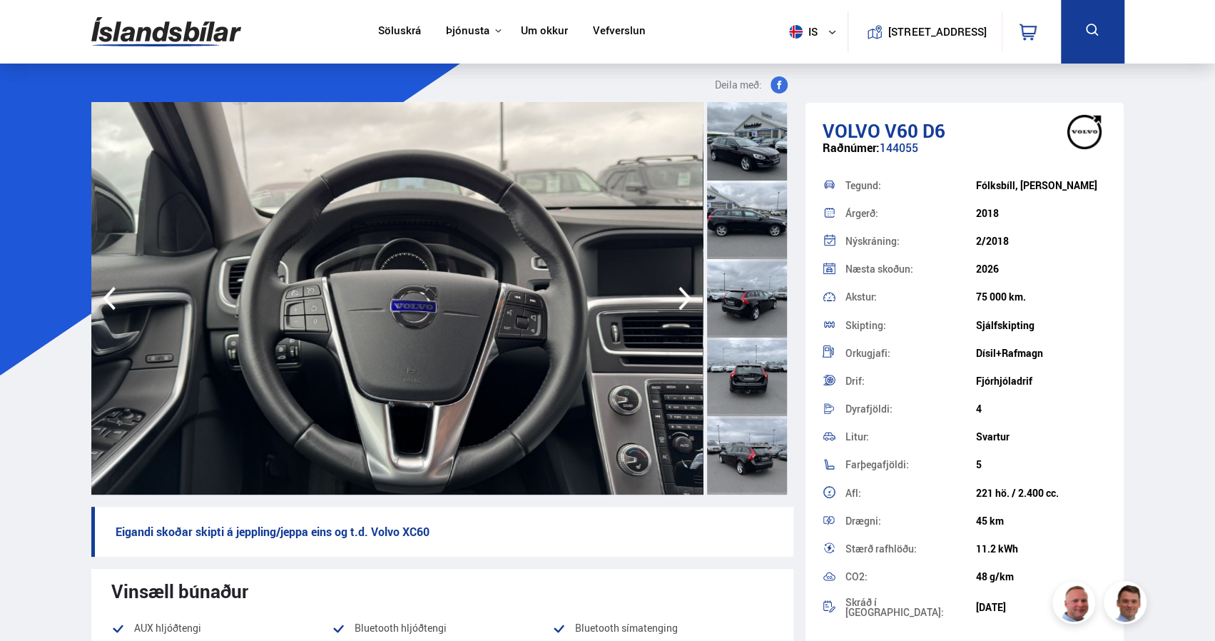
click at [681, 303] on icon "button" at bounding box center [685, 298] width 29 height 34
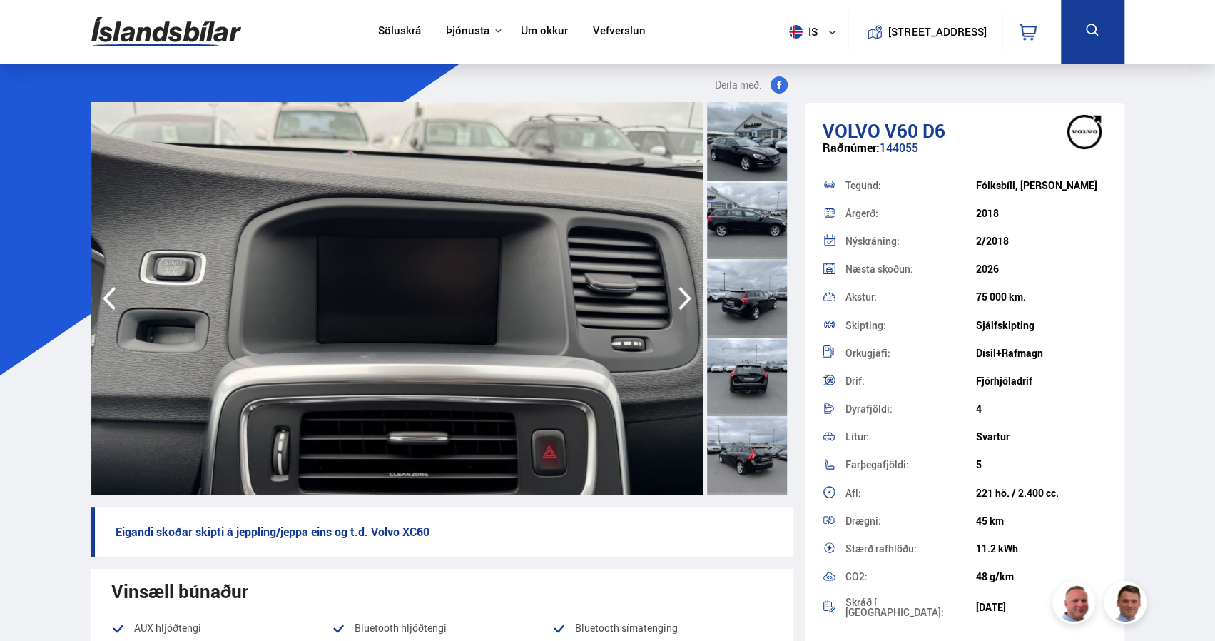
click at [681, 303] on icon "button" at bounding box center [685, 298] width 29 height 34
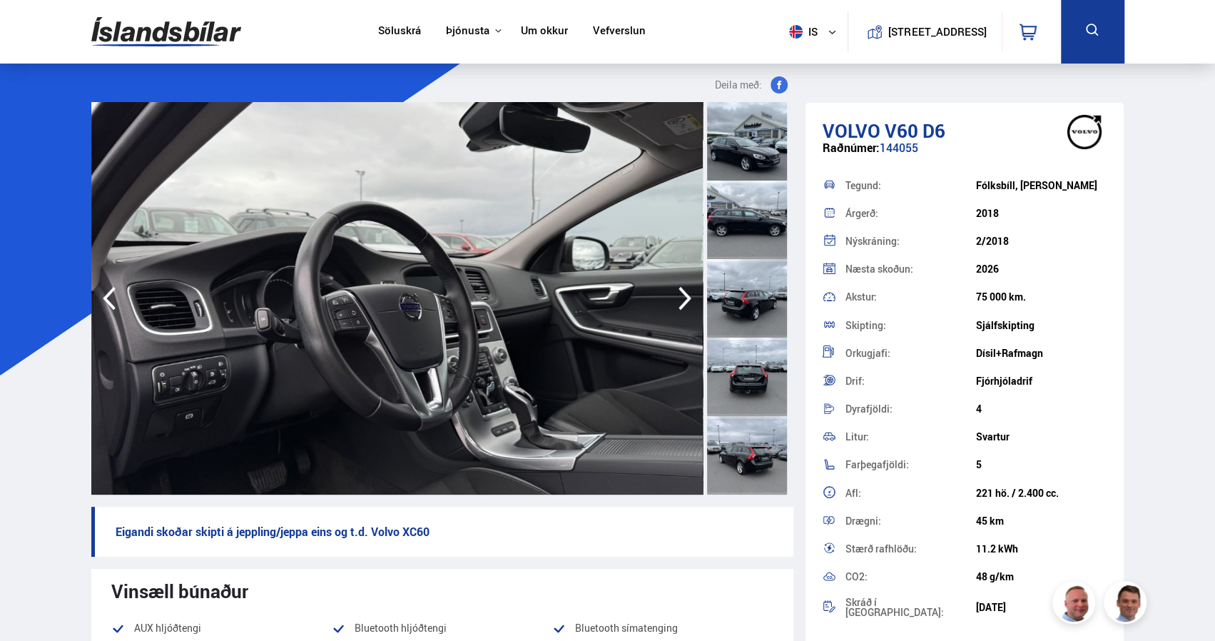
click at [681, 303] on icon "button" at bounding box center [685, 298] width 29 height 34
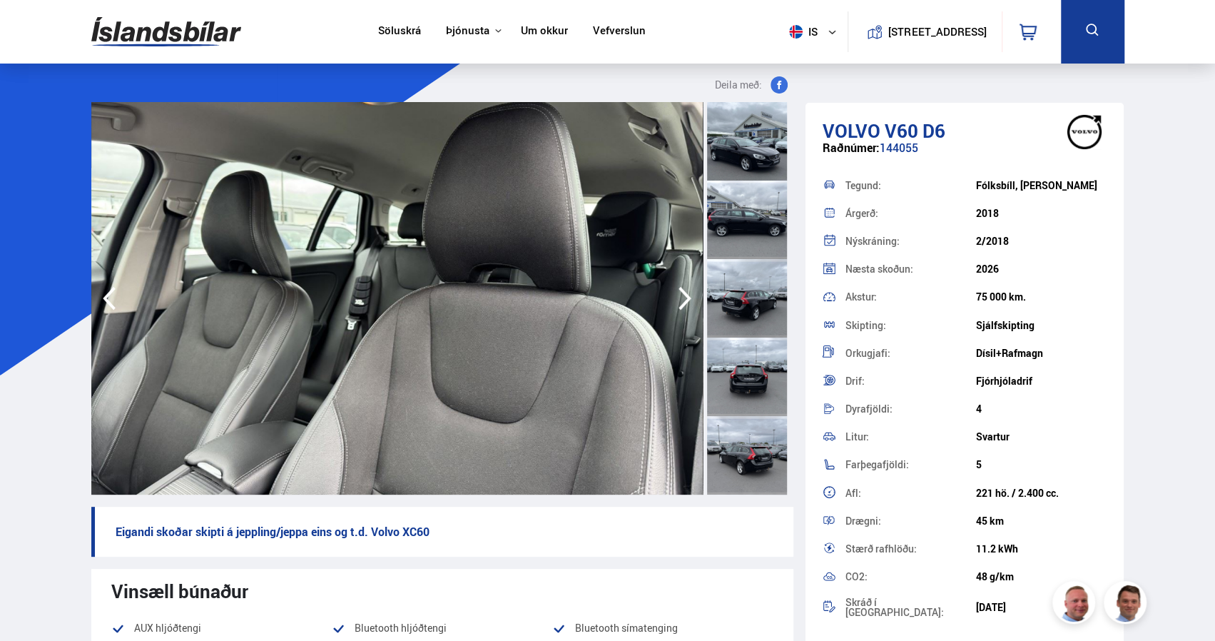
click at [681, 303] on icon "button" at bounding box center [685, 298] width 29 height 34
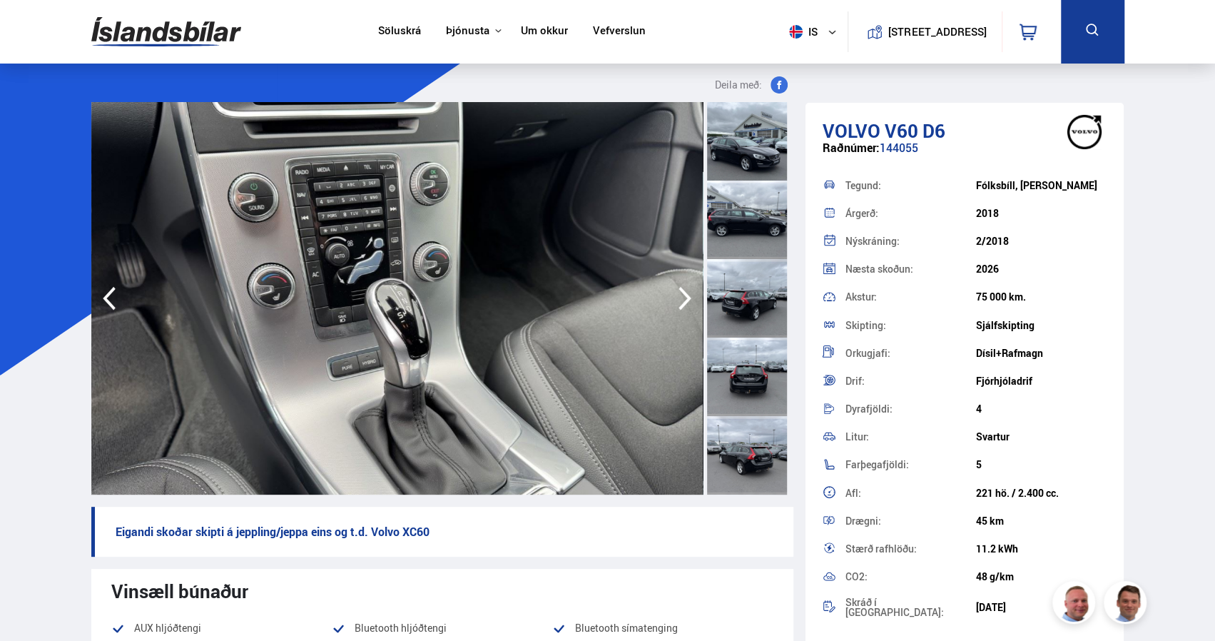
click at [681, 303] on icon "button" at bounding box center [685, 298] width 29 height 34
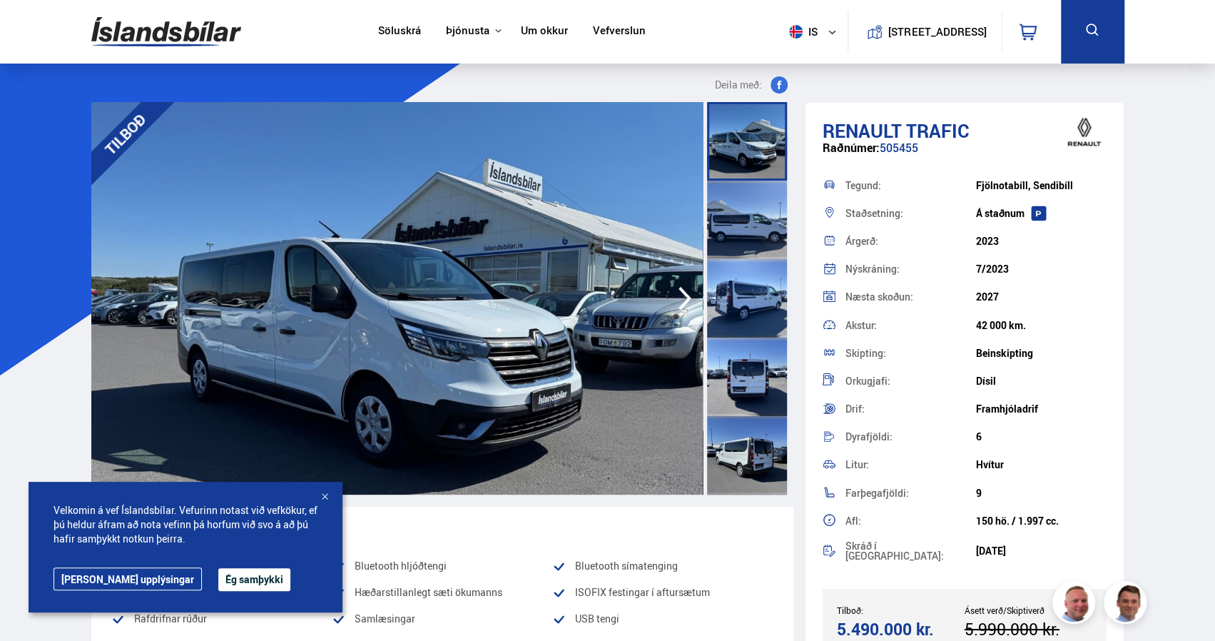
click at [680, 295] on icon "button" at bounding box center [685, 298] width 29 height 34
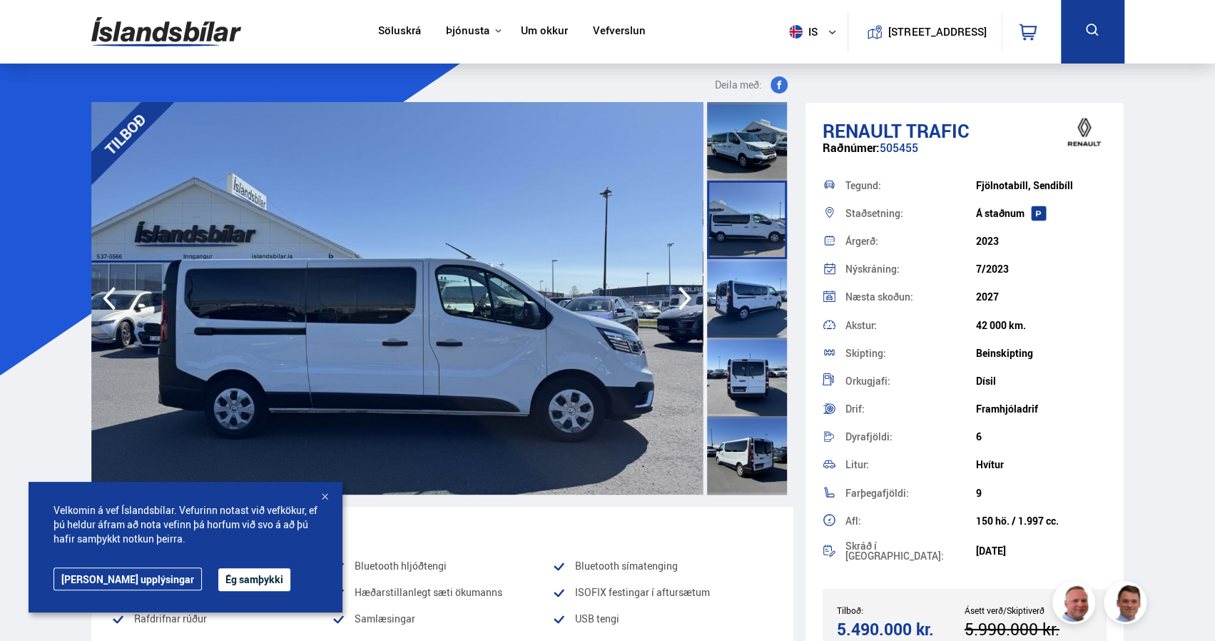
click at [680, 295] on icon "button" at bounding box center [685, 298] width 29 height 34
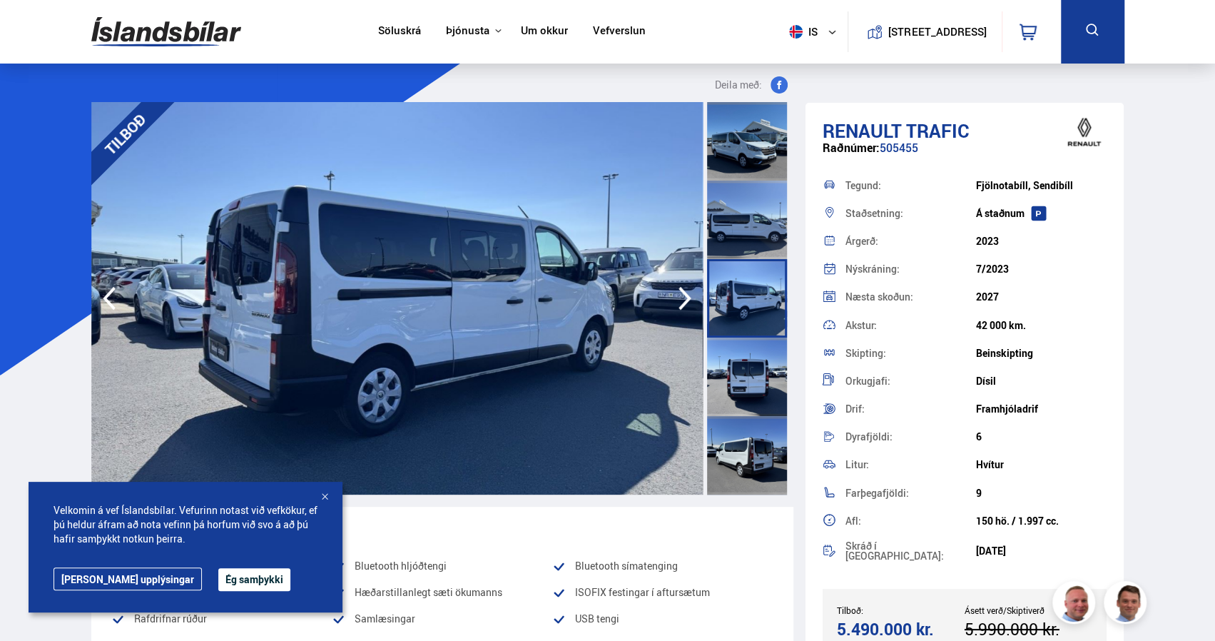
click at [680, 295] on icon "button" at bounding box center [685, 298] width 29 height 34
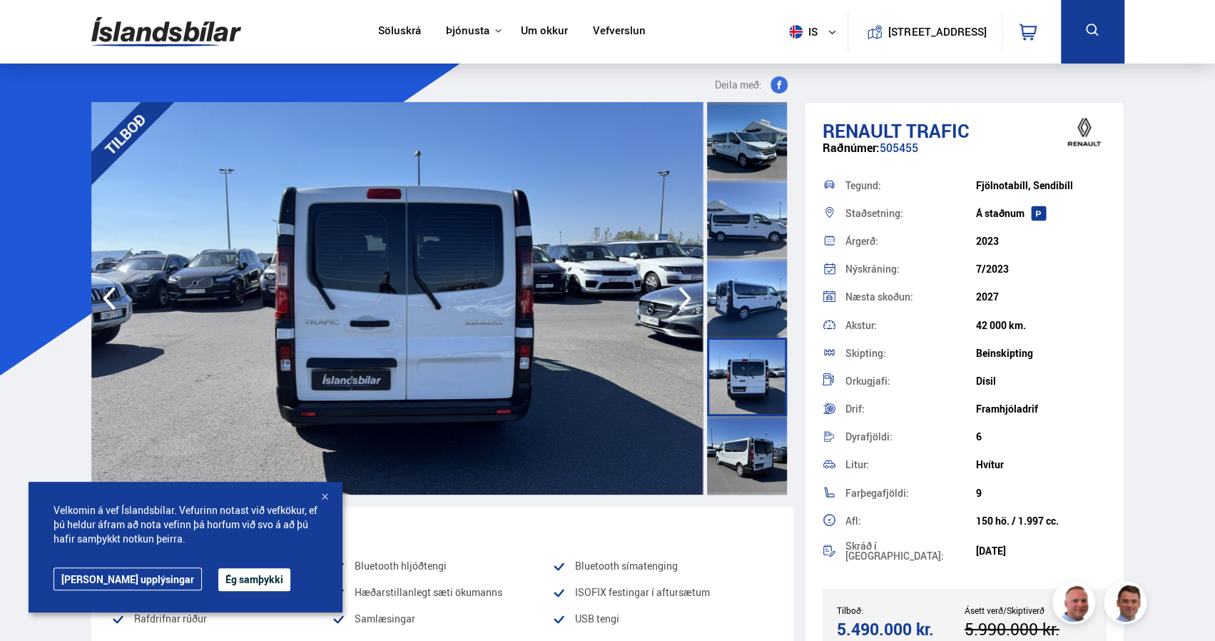
click at [680, 295] on icon "button" at bounding box center [685, 298] width 29 height 34
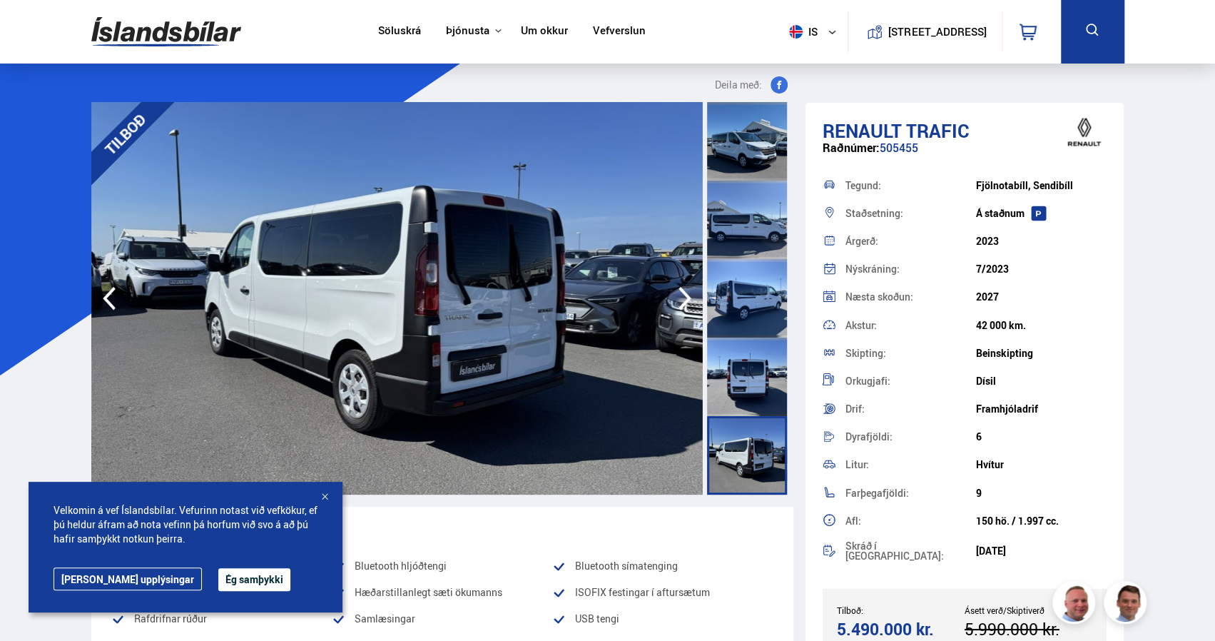
click at [680, 295] on icon "button" at bounding box center [685, 298] width 29 height 34
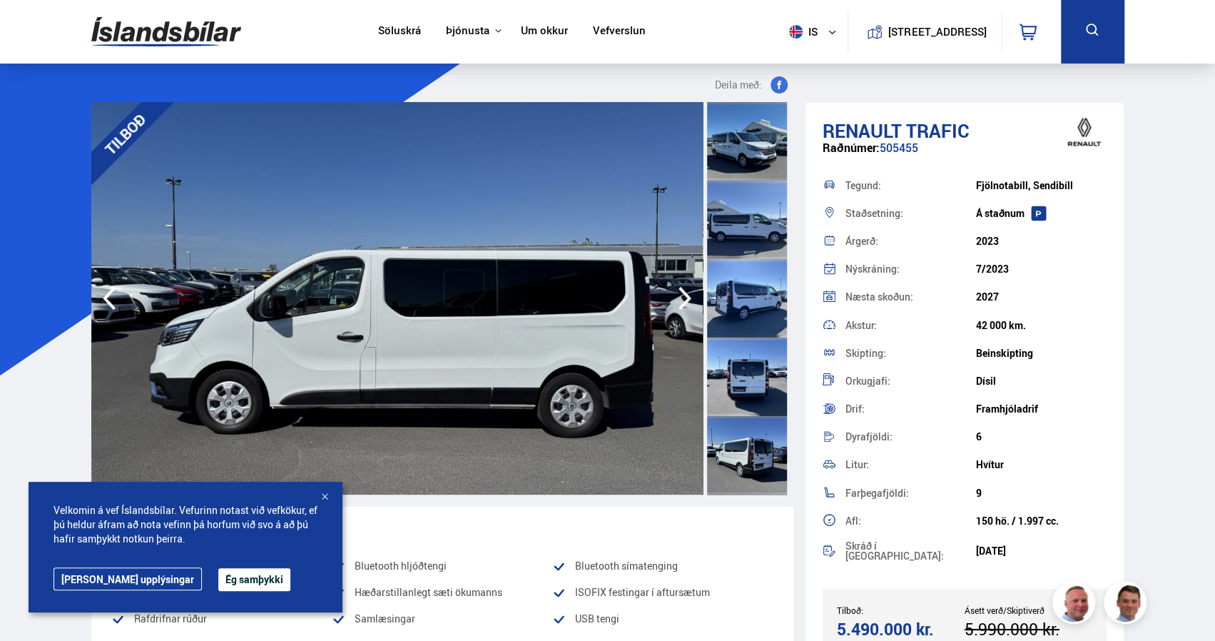
click at [680, 295] on icon "button" at bounding box center [685, 298] width 29 height 34
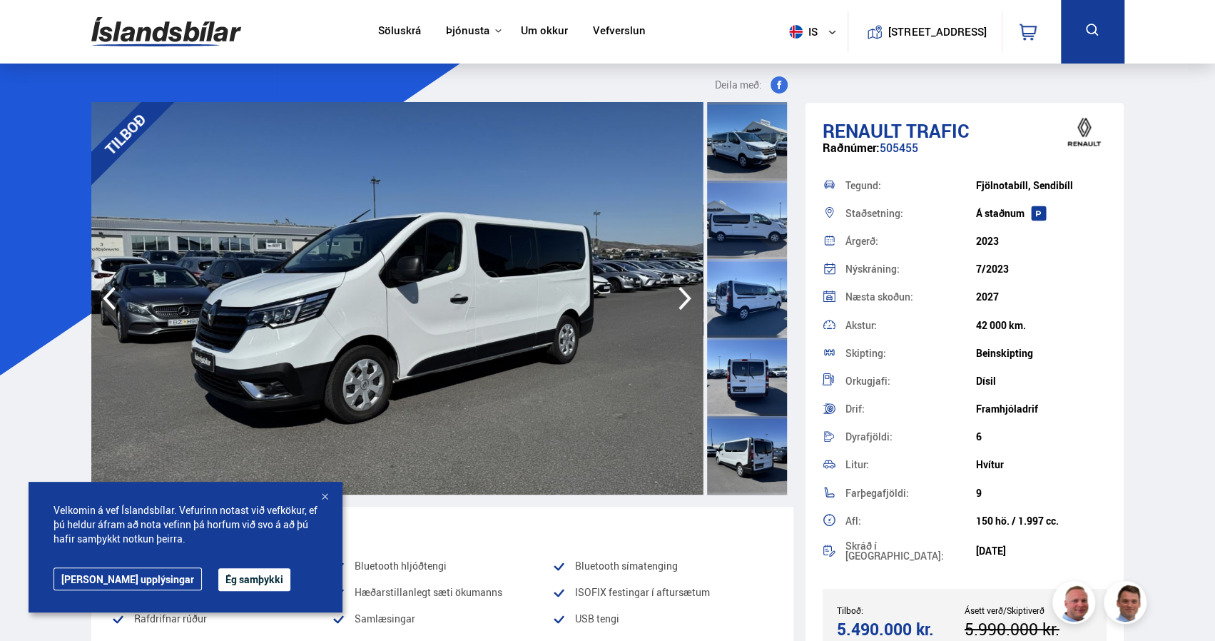
click at [680, 295] on icon "button" at bounding box center [685, 298] width 29 height 34
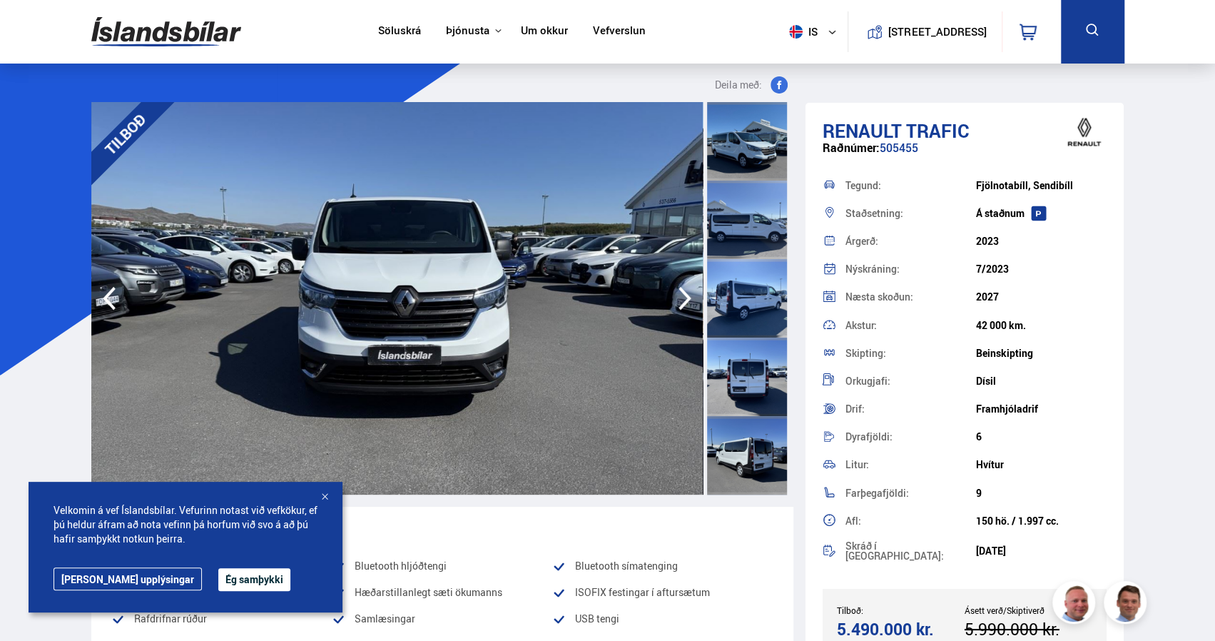
click at [680, 295] on icon "button" at bounding box center [685, 298] width 29 height 34
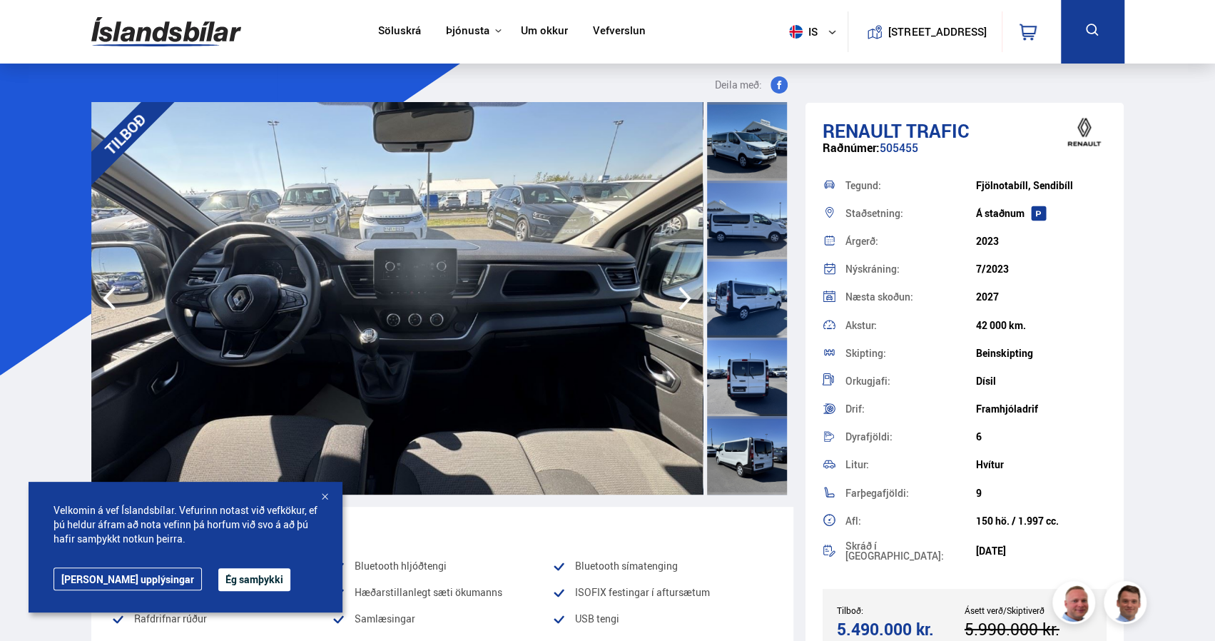
click at [324, 498] on div at bounding box center [325, 497] width 14 height 14
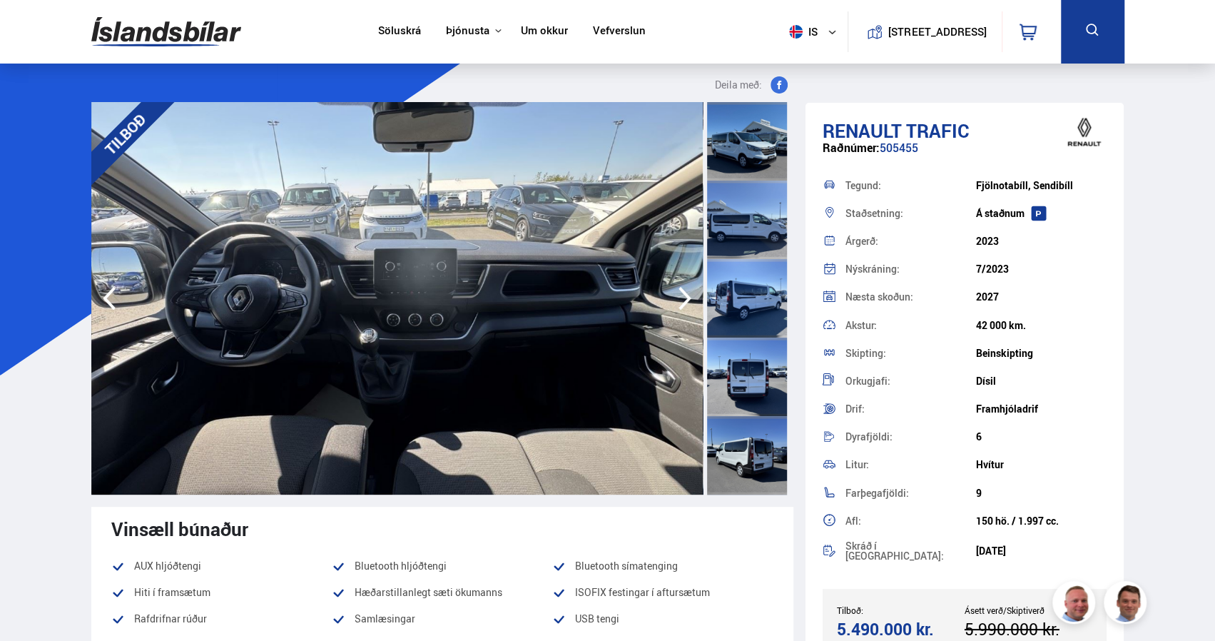
click at [684, 300] on icon "button" at bounding box center [685, 298] width 29 height 34
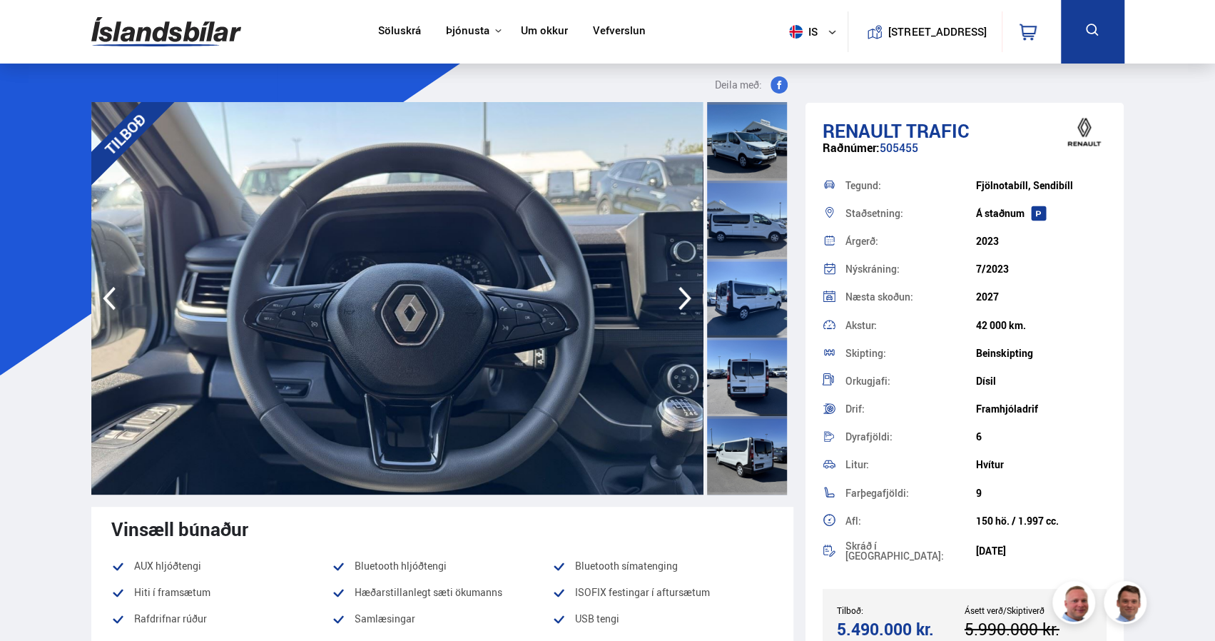
click at [684, 303] on icon "button" at bounding box center [685, 299] width 13 height 24
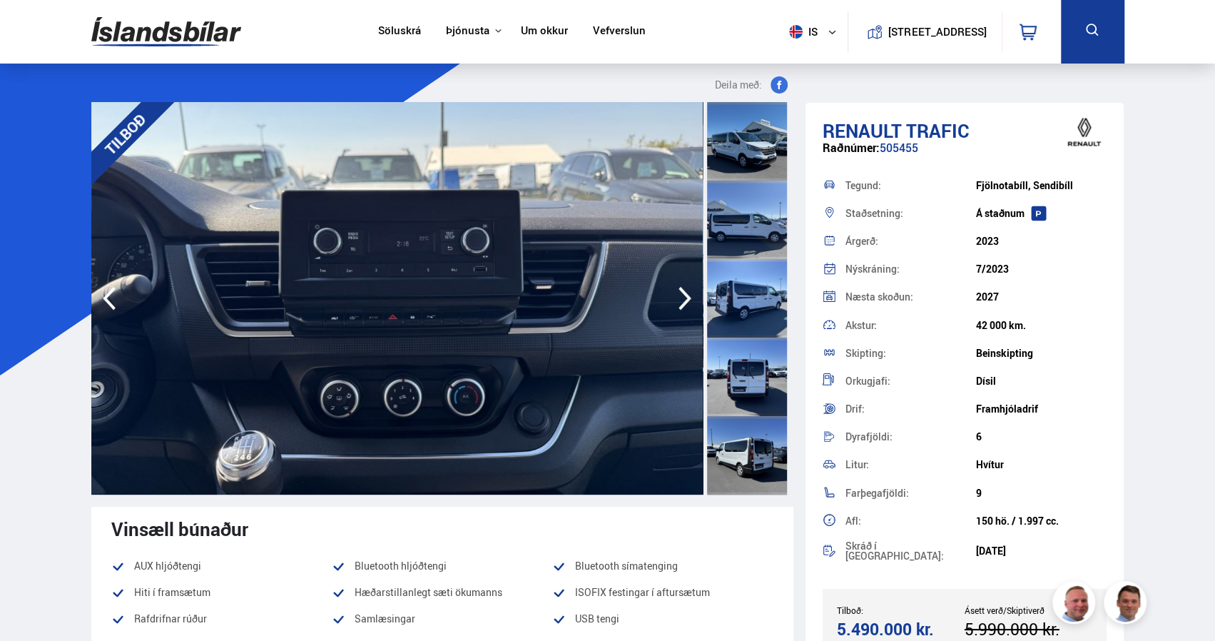
click at [684, 303] on icon "button" at bounding box center [685, 299] width 13 height 24
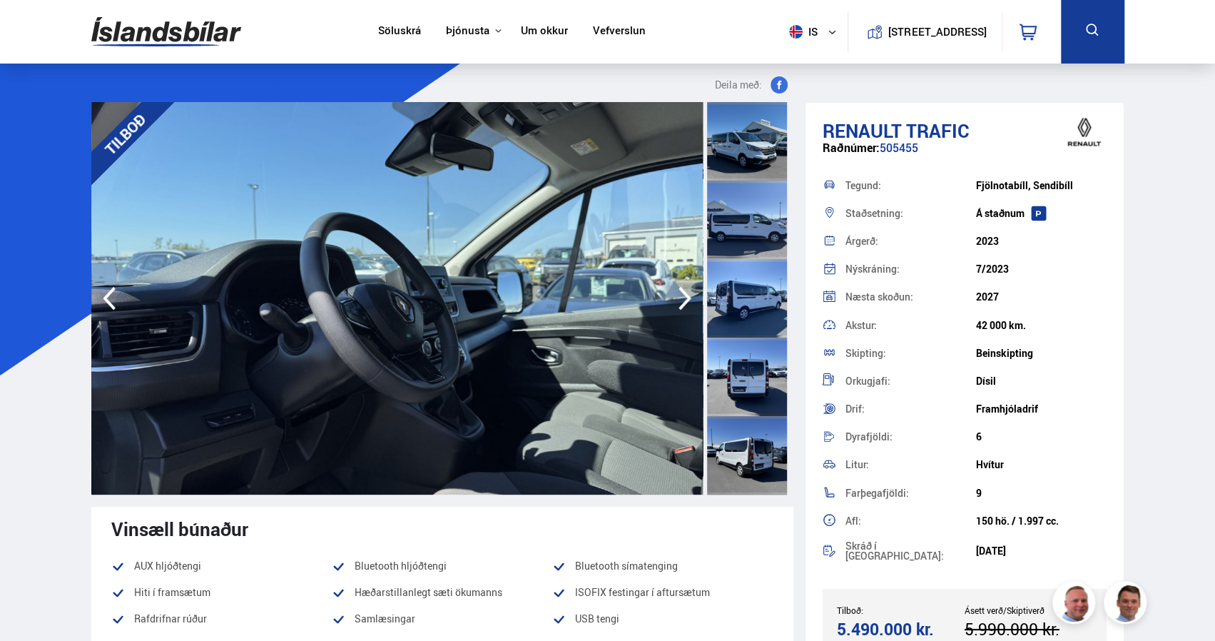
click at [684, 303] on icon "button" at bounding box center [685, 299] width 13 height 24
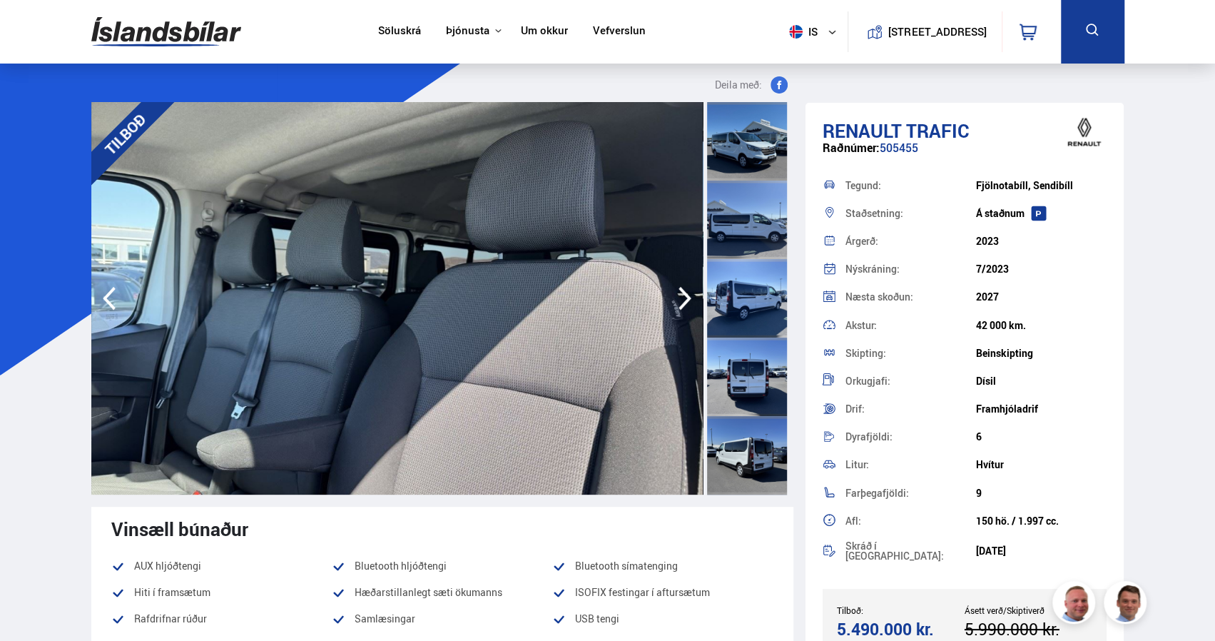
click at [684, 303] on icon "button" at bounding box center [685, 299] width 13 height 24
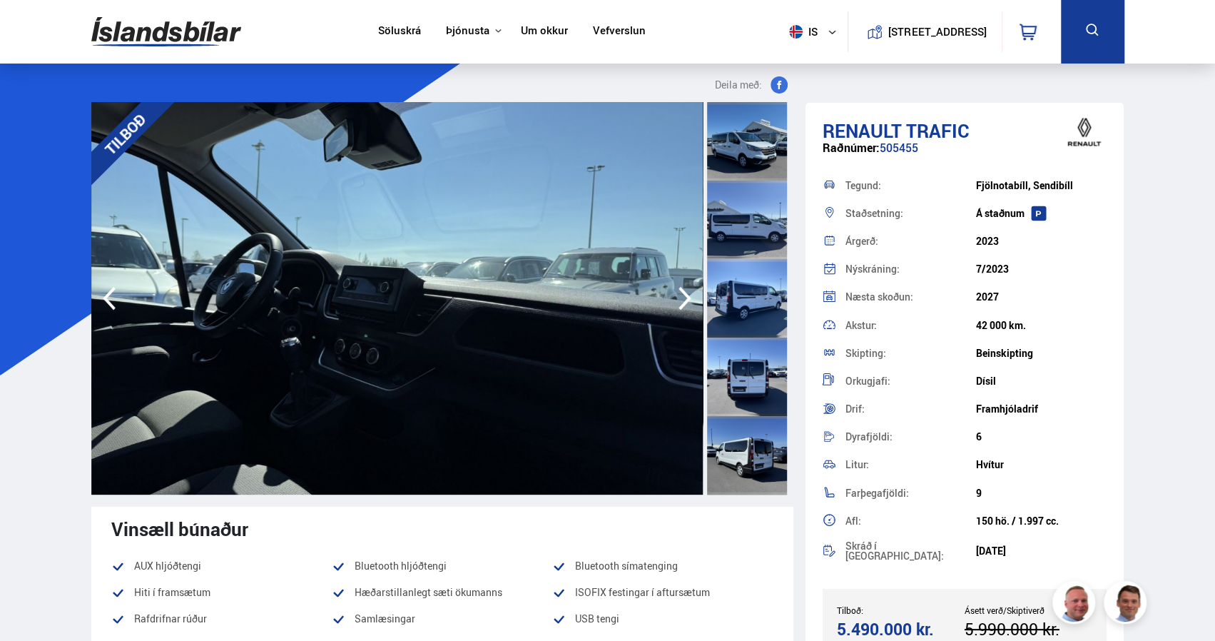
click at [684, 303] on icon "button" at bounding box center [685, 299] width 13 height 24
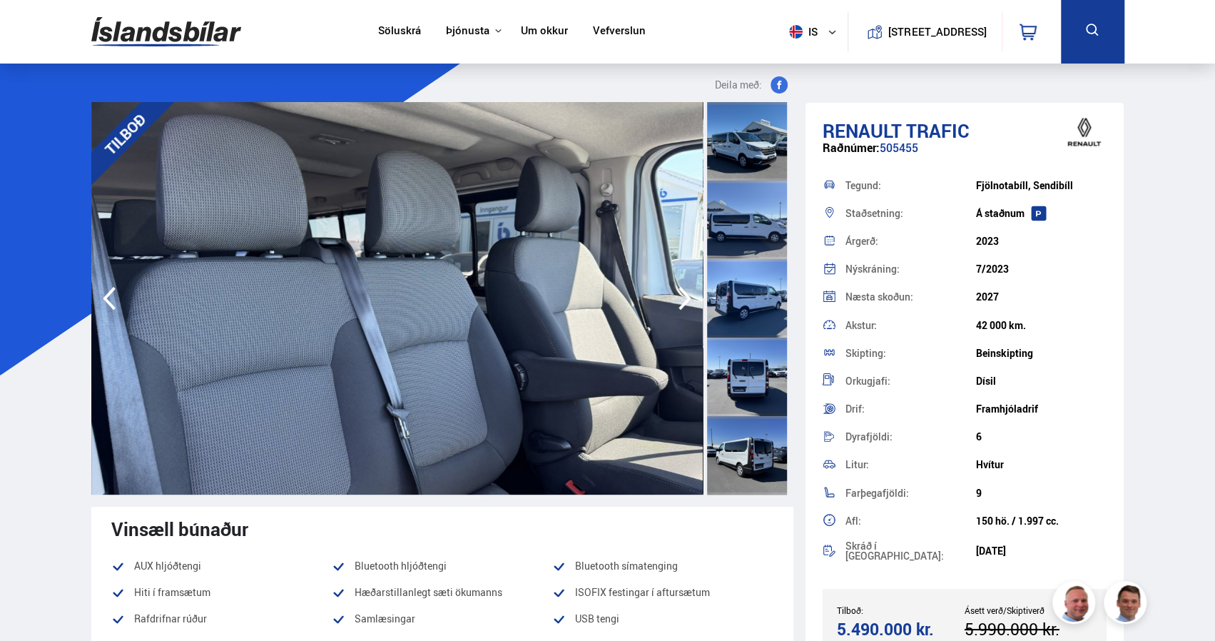
click at [684, 303] on icon "button" at bounding box center [685, 299] width 13 height 24
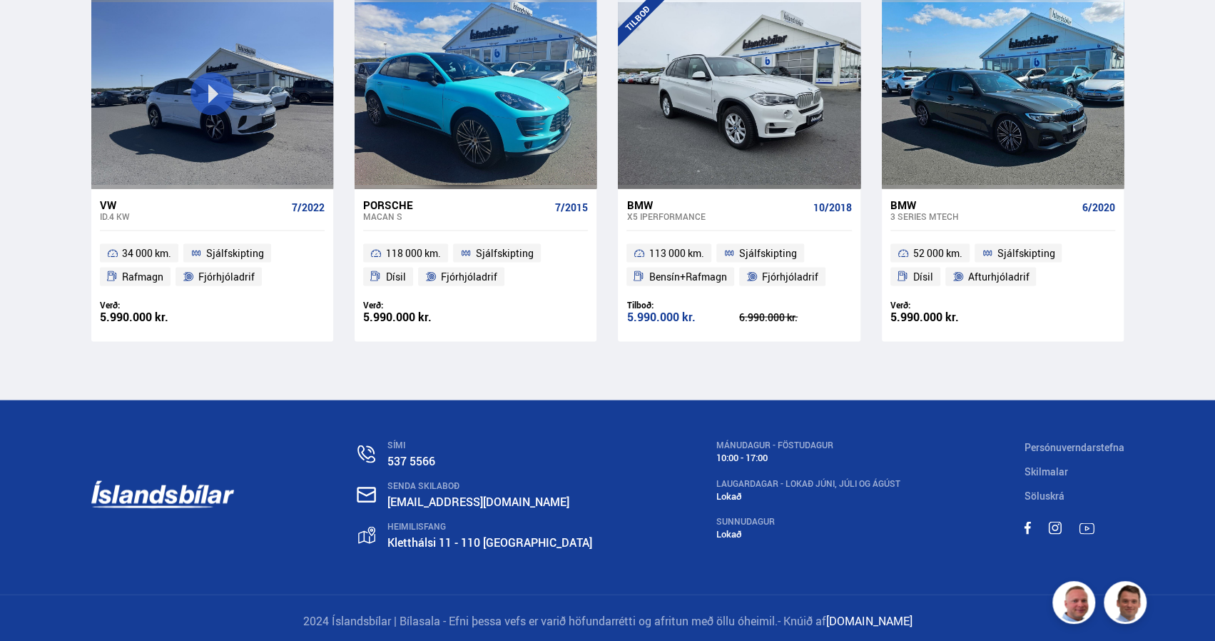
scroll to position [12678, 0]
